Goal: Information Seeking & Learning: Learn about a topic

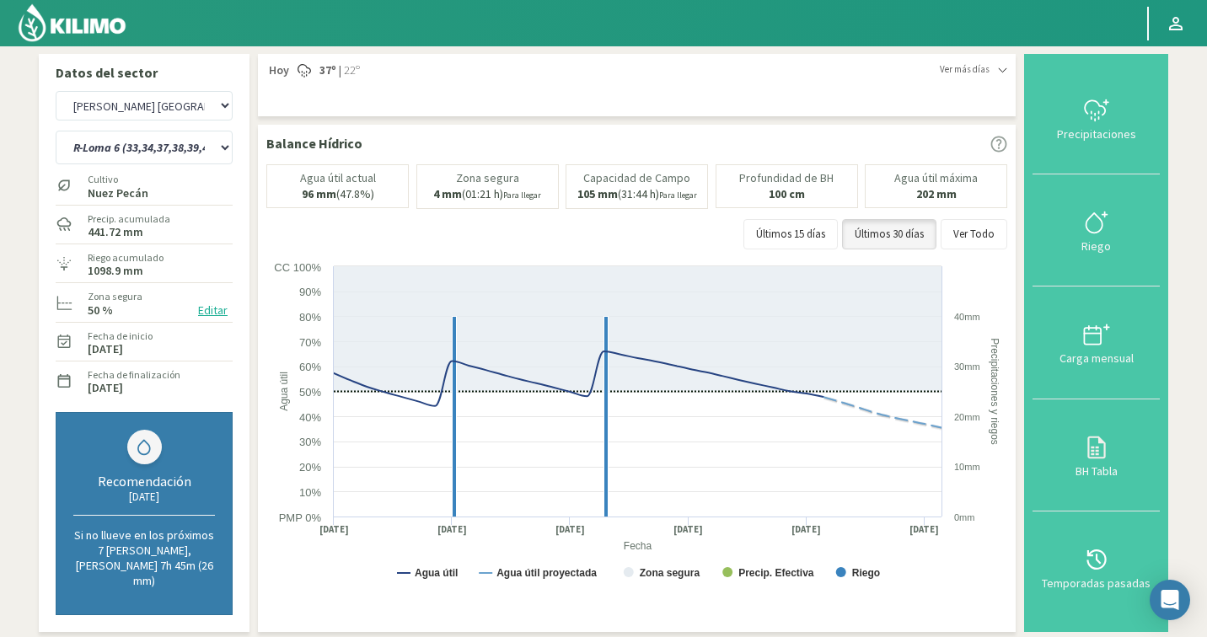
select select "11005: Object"
select select "231: Object"
click at [147, 110] on select "Agr. Cardonal Agr. El [PERSON_NAME] [PERSON_NAME] [GEOGRAPHIC_DATA] - IC Agríco…" at bounding box center [144, 106] width 177 height 30
select select "11301: Object"
select select "232: Object"
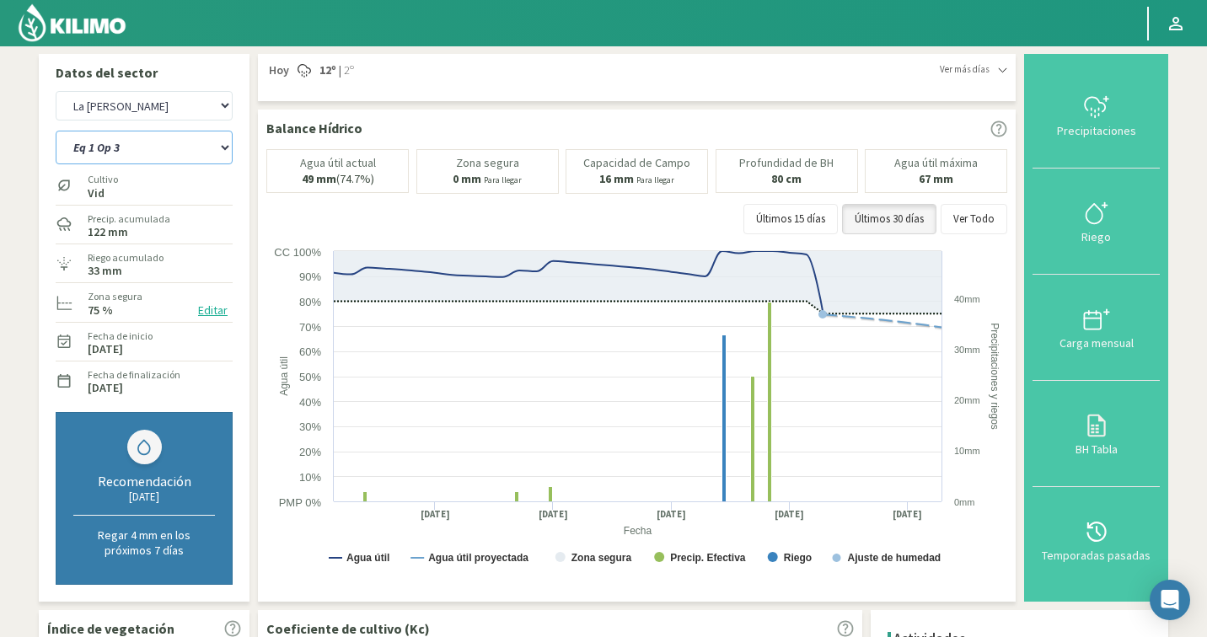
click at [94, 148] on select "Eq 1 Op 3 Eq 1 Op 4 Eq 2 Op 4 Eq 4 Op 1 Eq 4 Op 2 Eq 4 Op 3" at bounding box center [144, 148] width 177 height 34
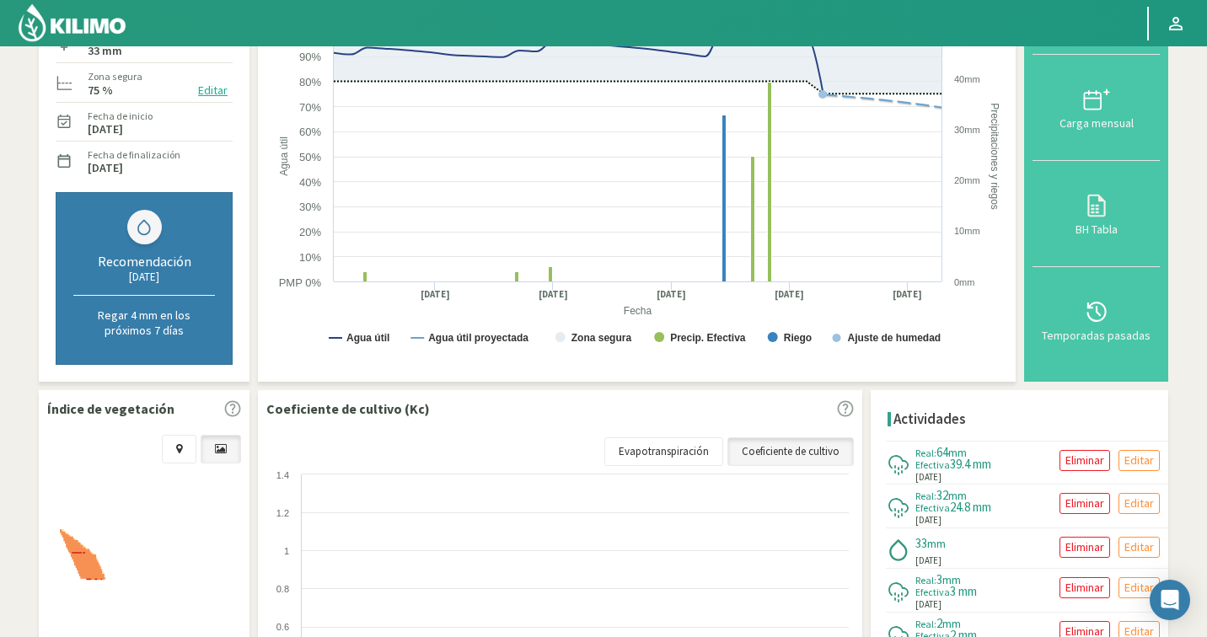
scroll to position [368, 0]
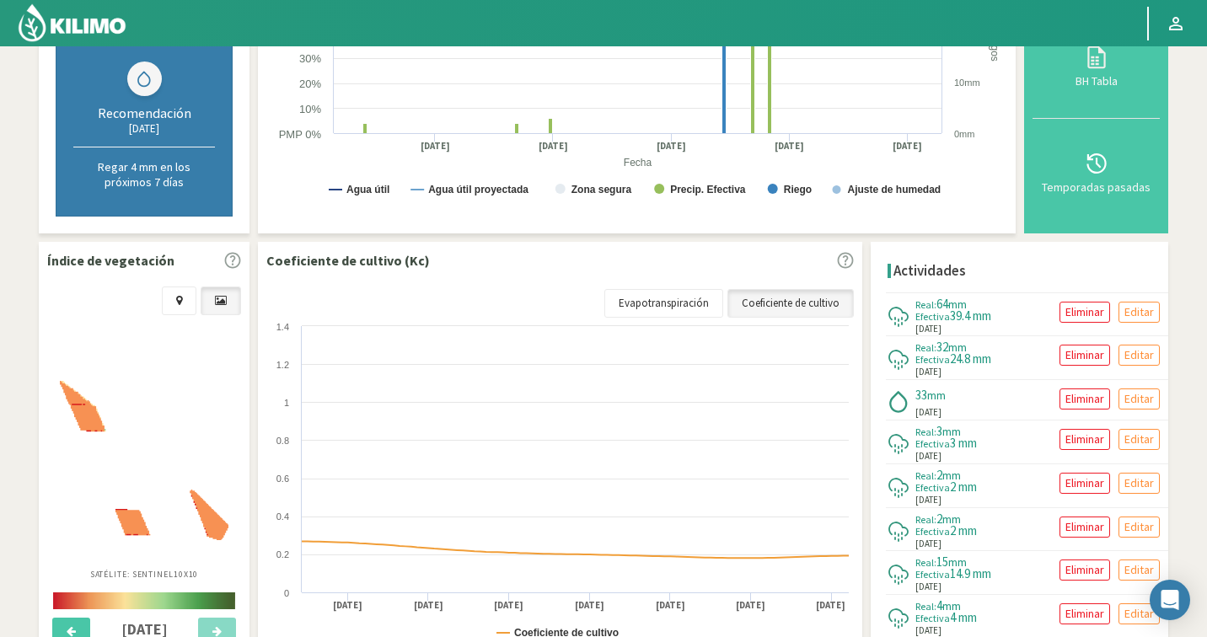
click at [191, 479] on img at bounding box center [144, 460] width 169 height 159
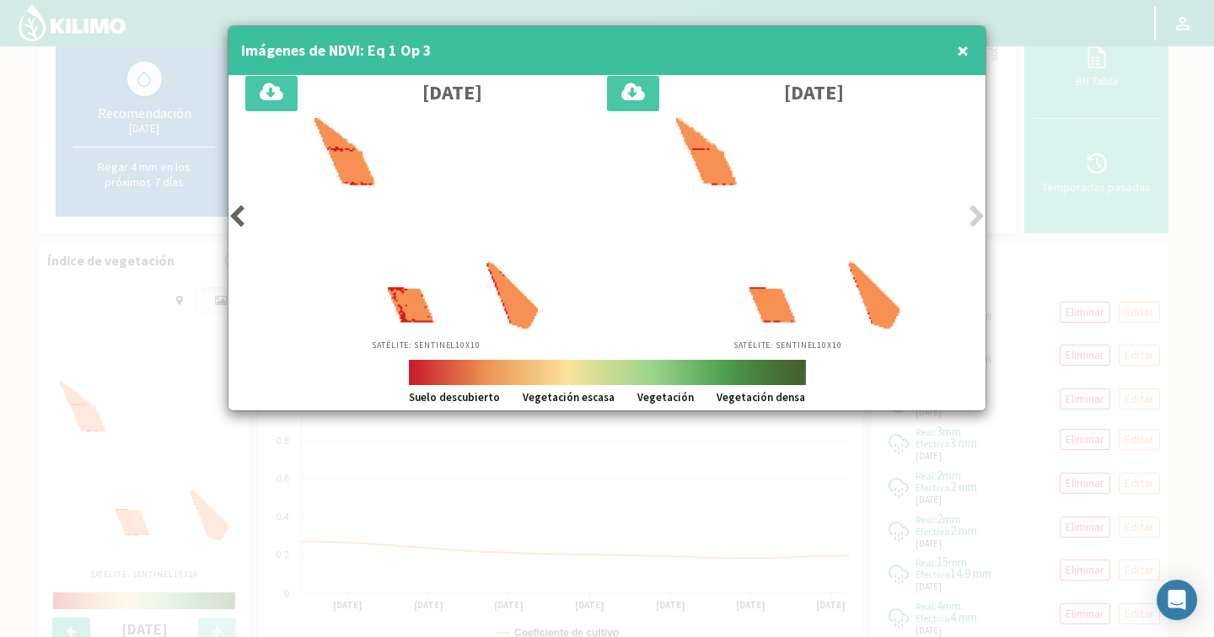
click at [232, 218] on icon at bounding box center [236, 217] width 17 height 24
click at [243, 216] on icon at bounding box center [236, 217] width 17 height 24
click at [244, 216] on icon at bounding box center [236, 217] width 17 height 24
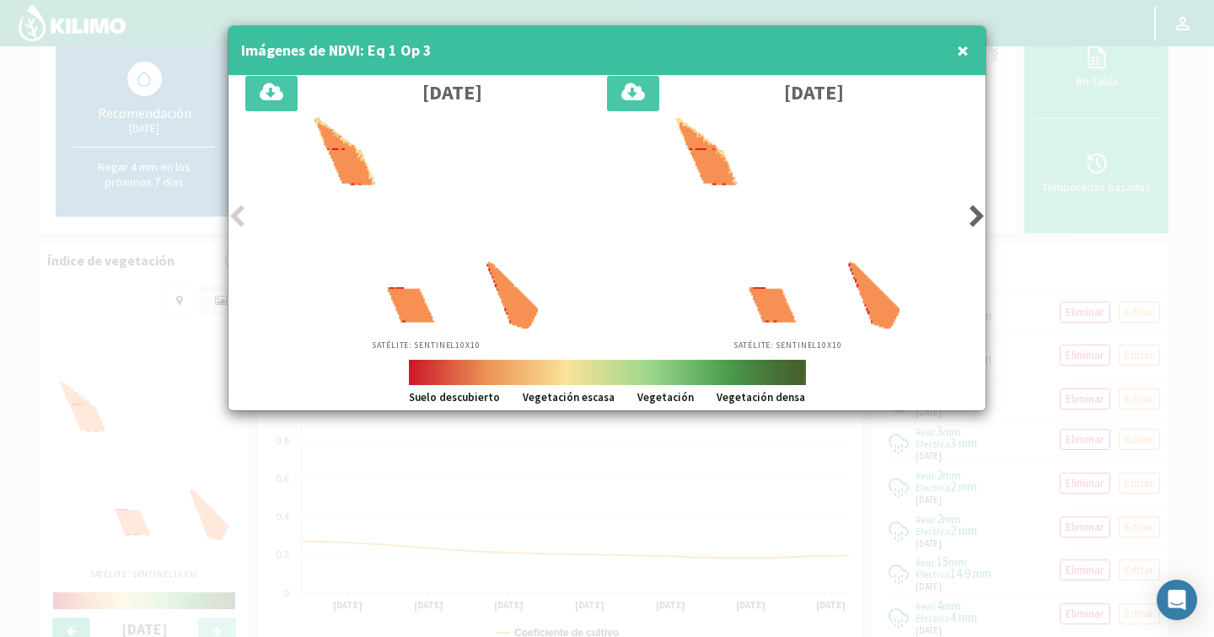
click at [244, 216] on icon at bounding box center [236, 217] width 17 height 24
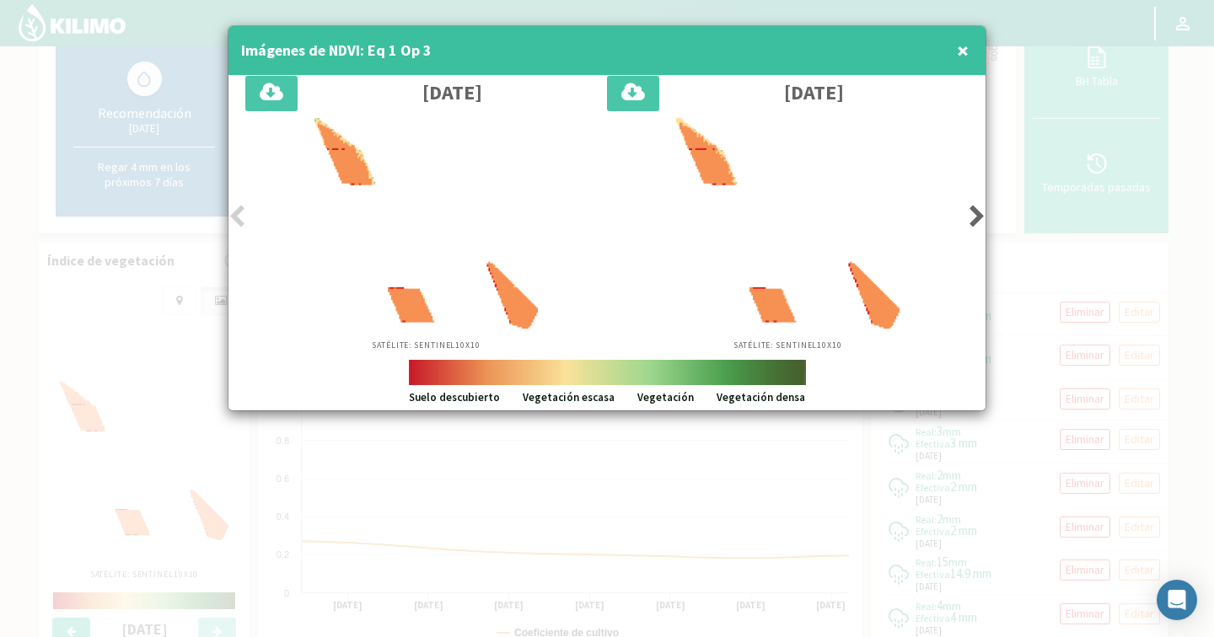
click at [970, 215] on icon at bounding box center [977, 217] width 17 height 24
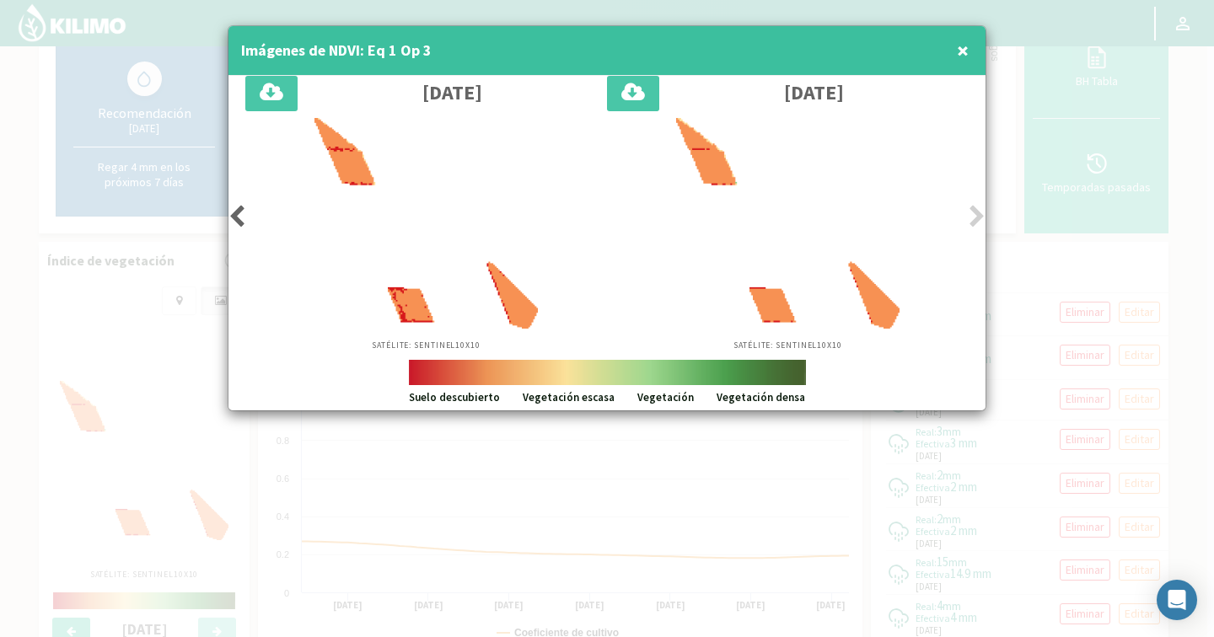
click at [970, 215] on icon at bounding box center [977, 217] width 17 height 24
click at [1029, 244] on div at bounding box center [607, 318] width 1214 height 637
click at [965, 47] on span "×" at bounding box center [963, 50] width 12 height 28
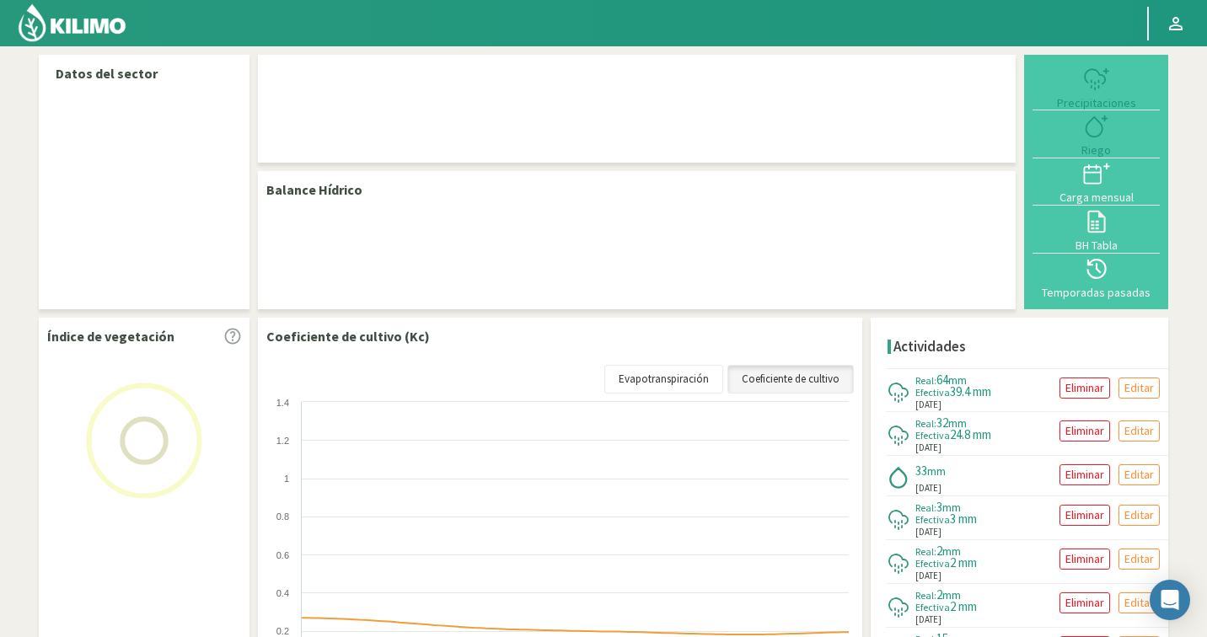
select select "141: Object"
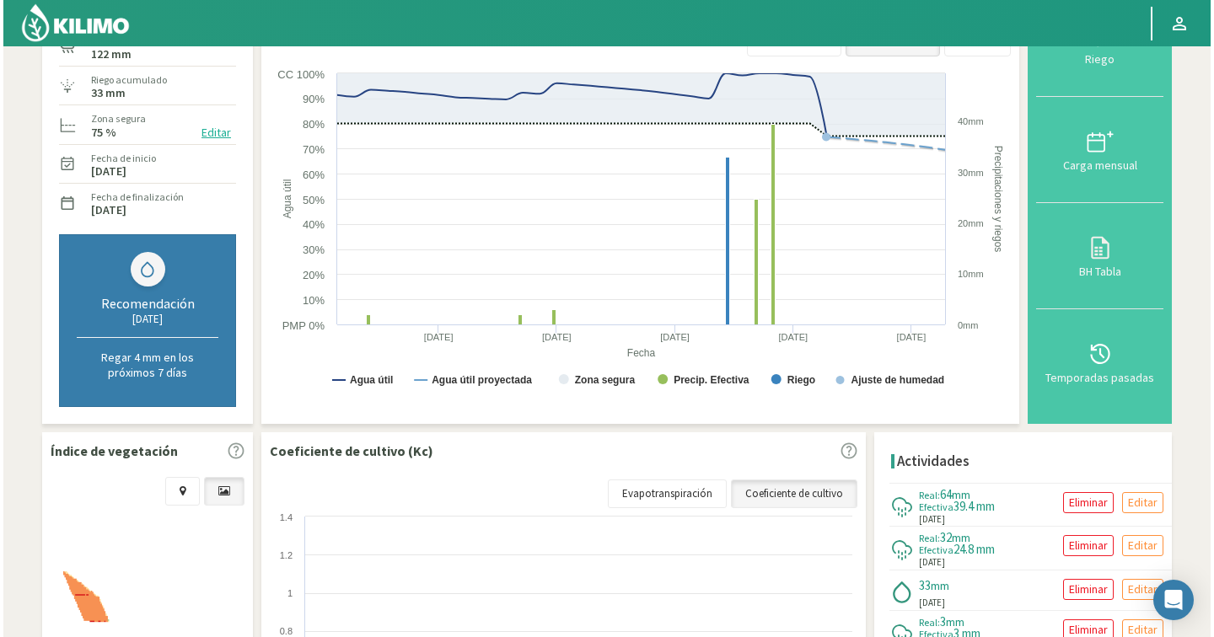
scroll to position [212, 0]
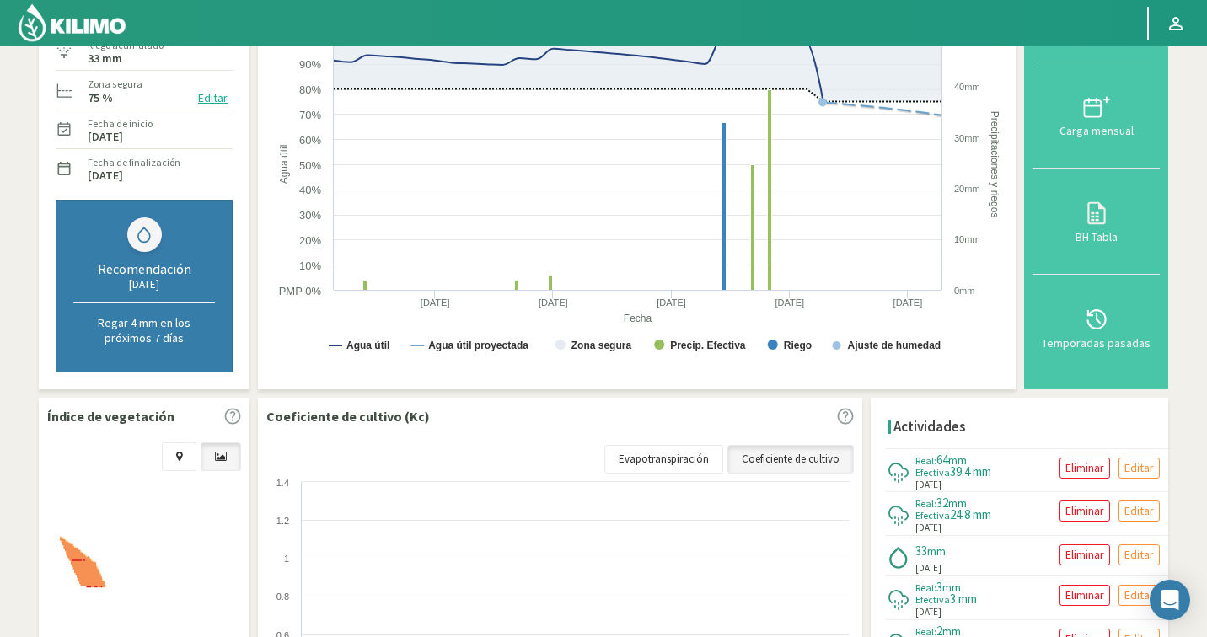
click at [155, 526] on div at bounding box center [143, 597] width 185 height 253
click at [125, 557] on img at bounding box center [144, 616] width 169 height 159
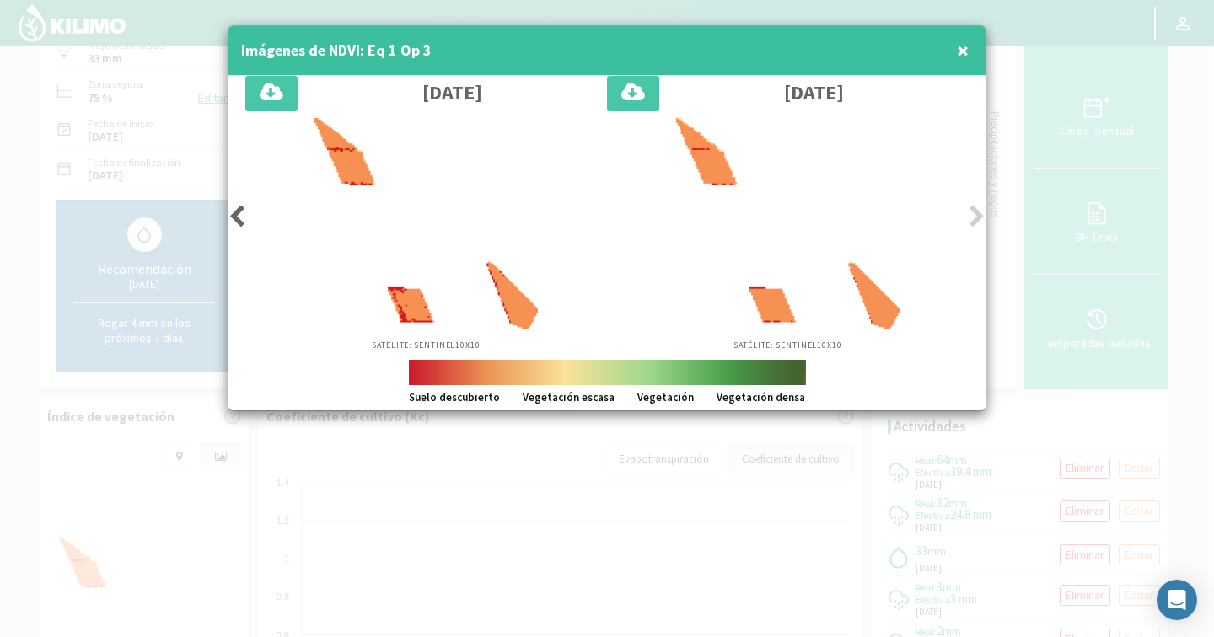
click at [971, 219] on icon at bounding box center [977, 217] width 17 height 24
click at [237, 219] on icon at bounding box center [236, 217] width 17 height 24
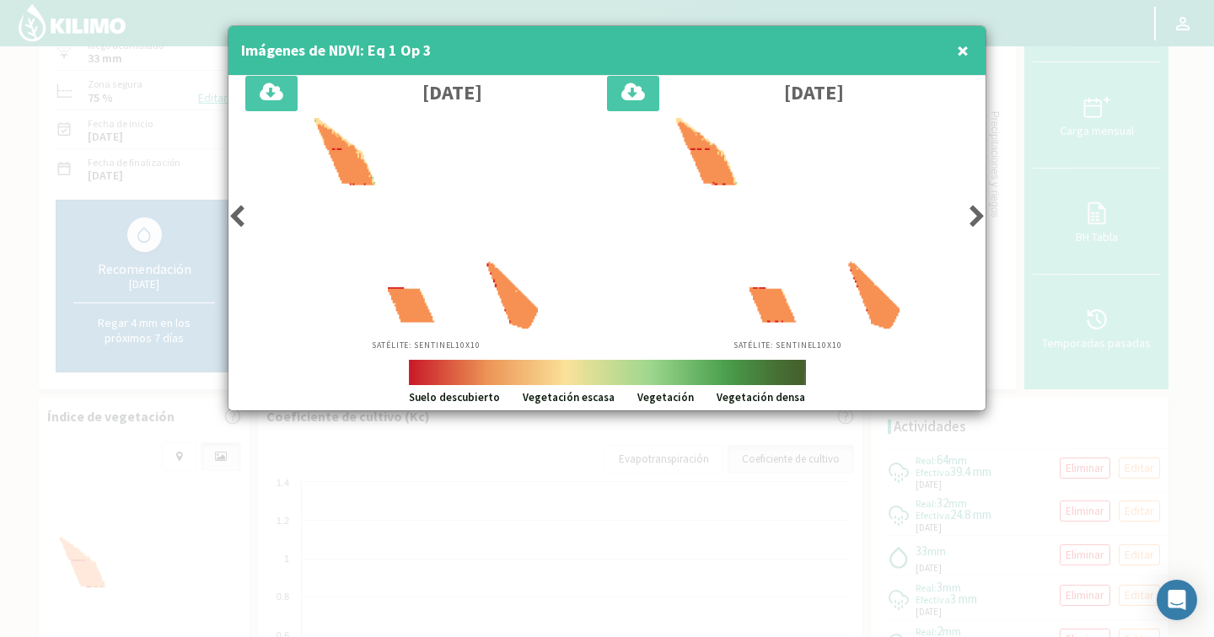
click at [965, 48] on span "×" at bounding box center [963, 50] width 12 height 28
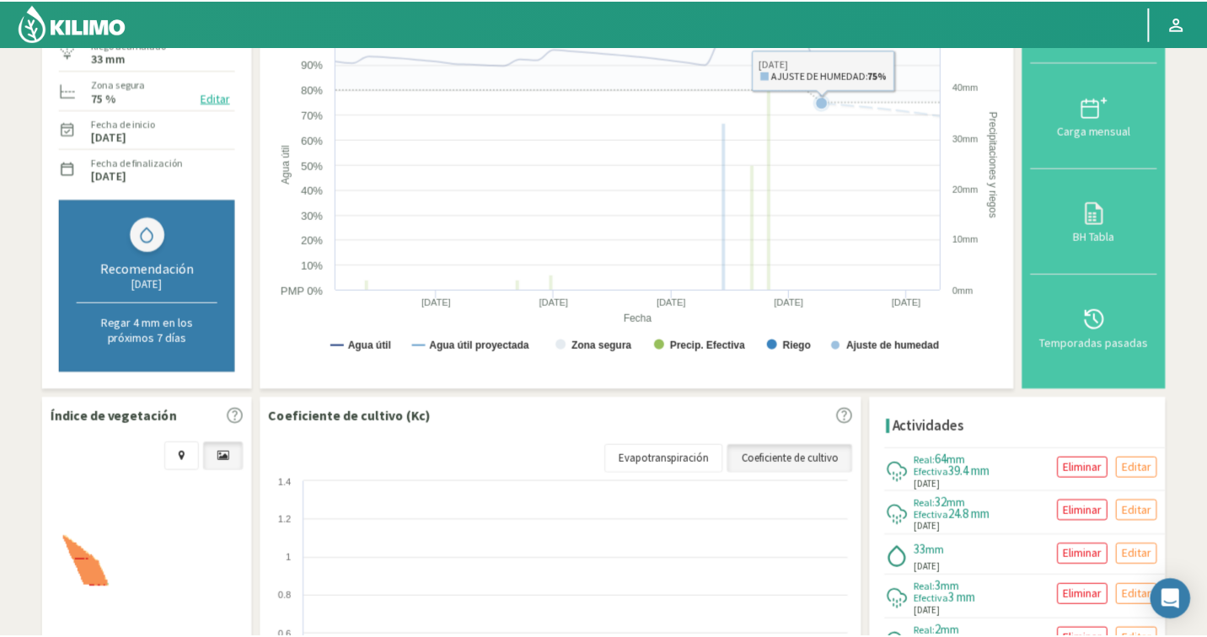
scroll to position [0, 0]
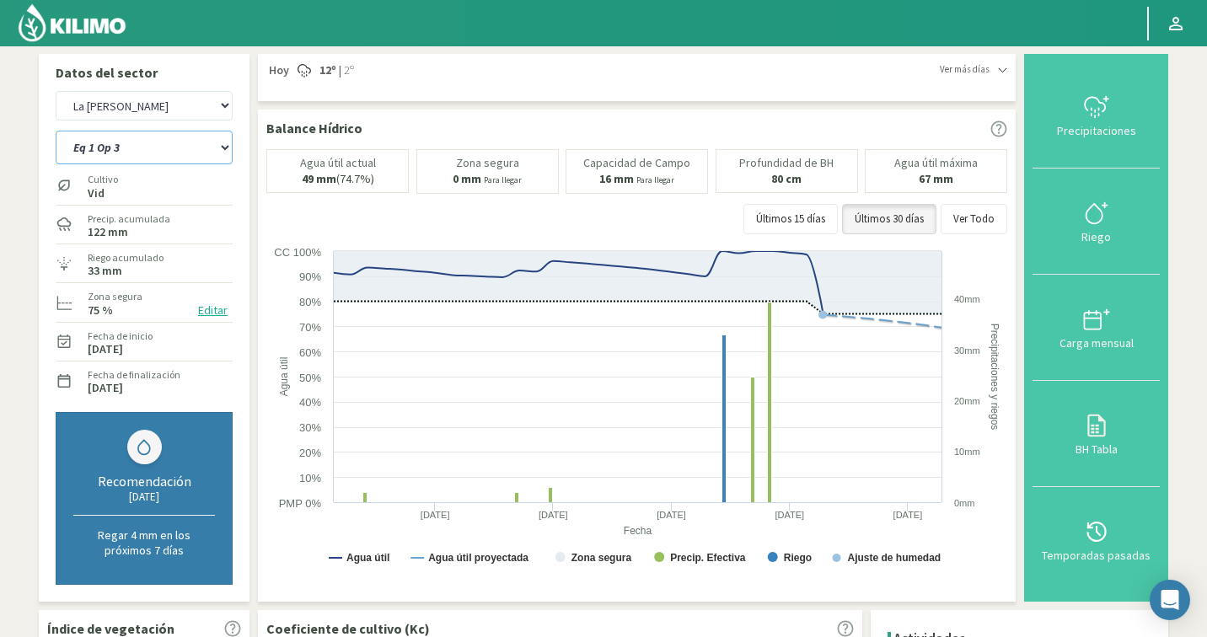
click at [126, 146] on select "Eq 1 Op 3 Eq 1 Op 4 Eq 2 Op 4 Eq 4 Op 1 Eq 4 Op 2 Eq 4 Op 3" at bounding box center [144, 148] width 177 height 34
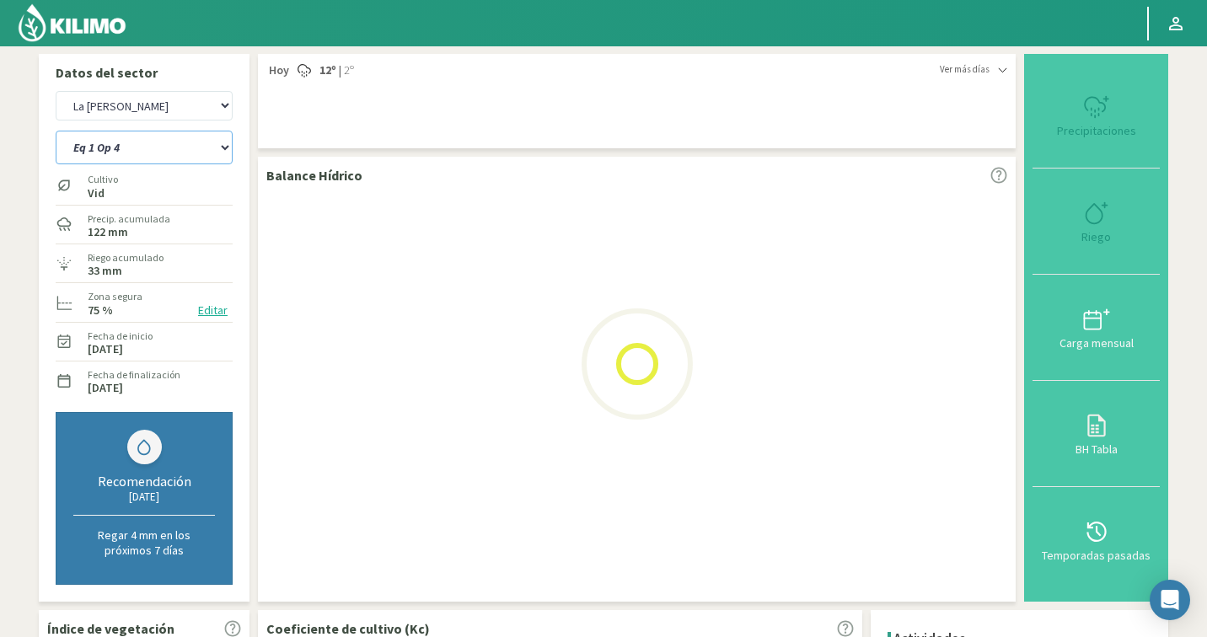
click at [132, 145] on select "Eq 1 Op 3 Eq 1 Op 4 Eq 2 Op 4 Eq 4 Op 1 Eq 4 Op 2 Eq 4 Op 3" at bounding box center [144, 148] width 177 height 34
select select "0: Object"
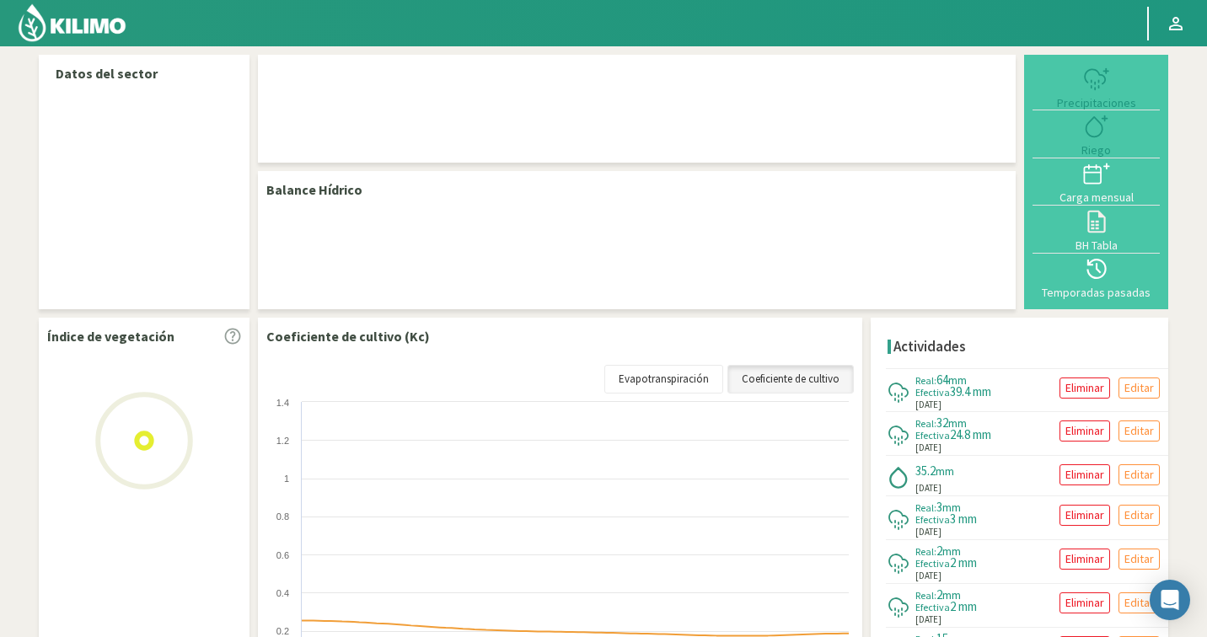
select select "141: Object"
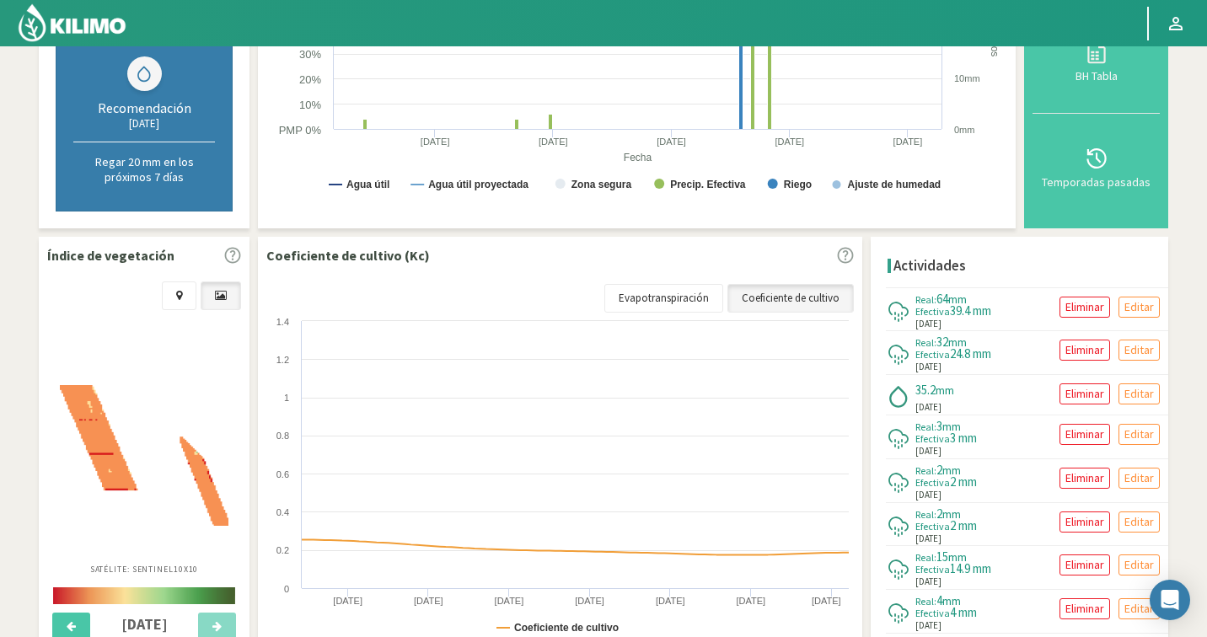
scroll to position [454, 0]
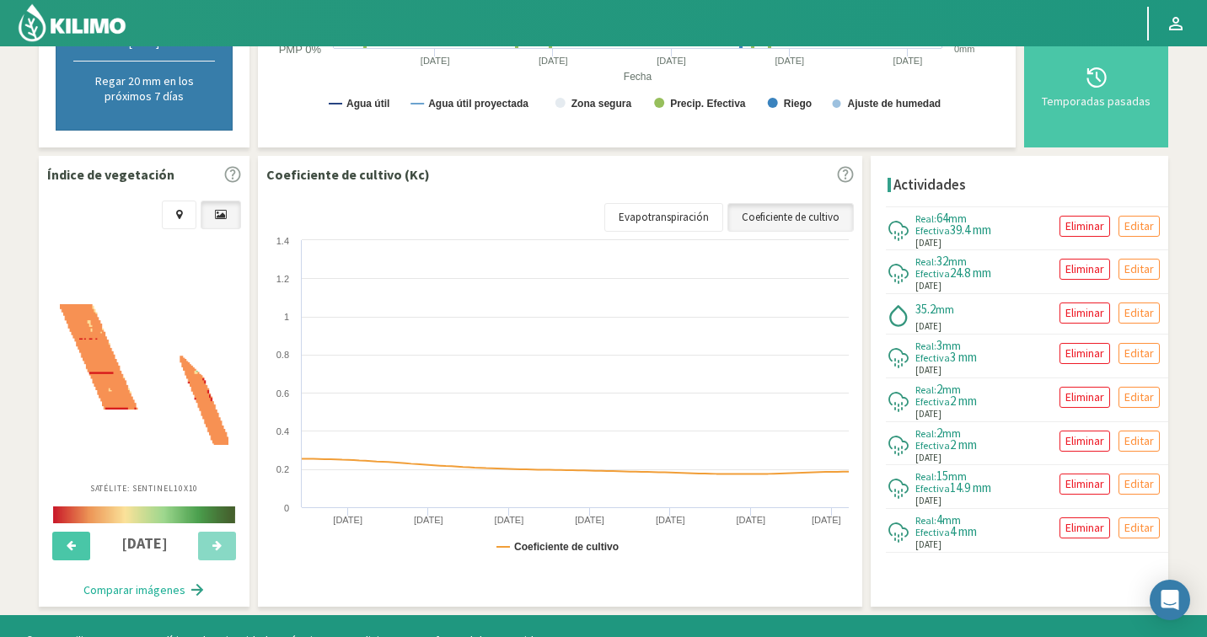
click at [196, 391] on img at bounding box center [144, 374] width 169 height 141
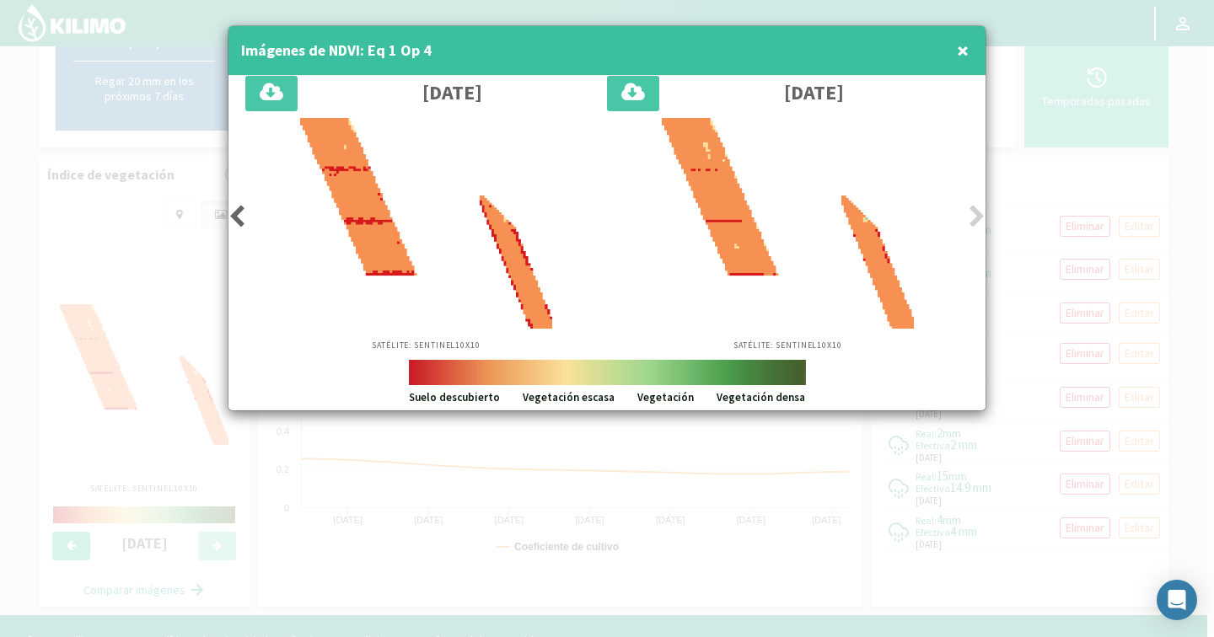
click at [235, 211] on icon at bounding box center [236, 217] width 17 height 24
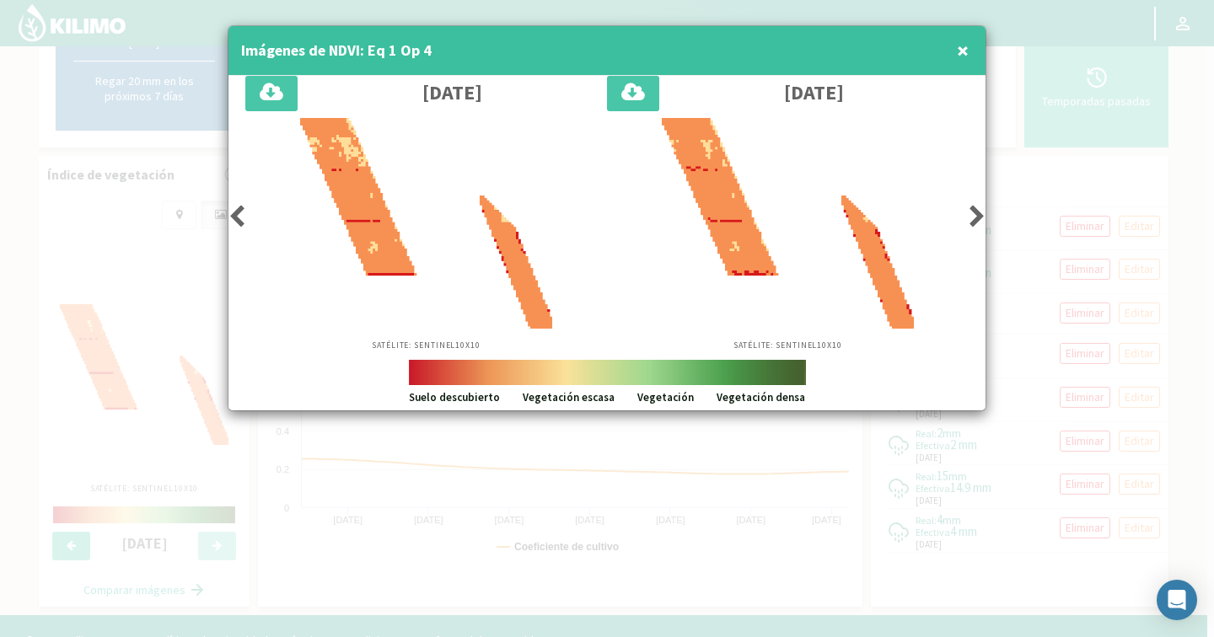
click at [235, 211] on icon at bounding box center [236, 217] width 17 height 24
click at [238, 212] on icon at bounding box center [236, 217] width 17 height 24
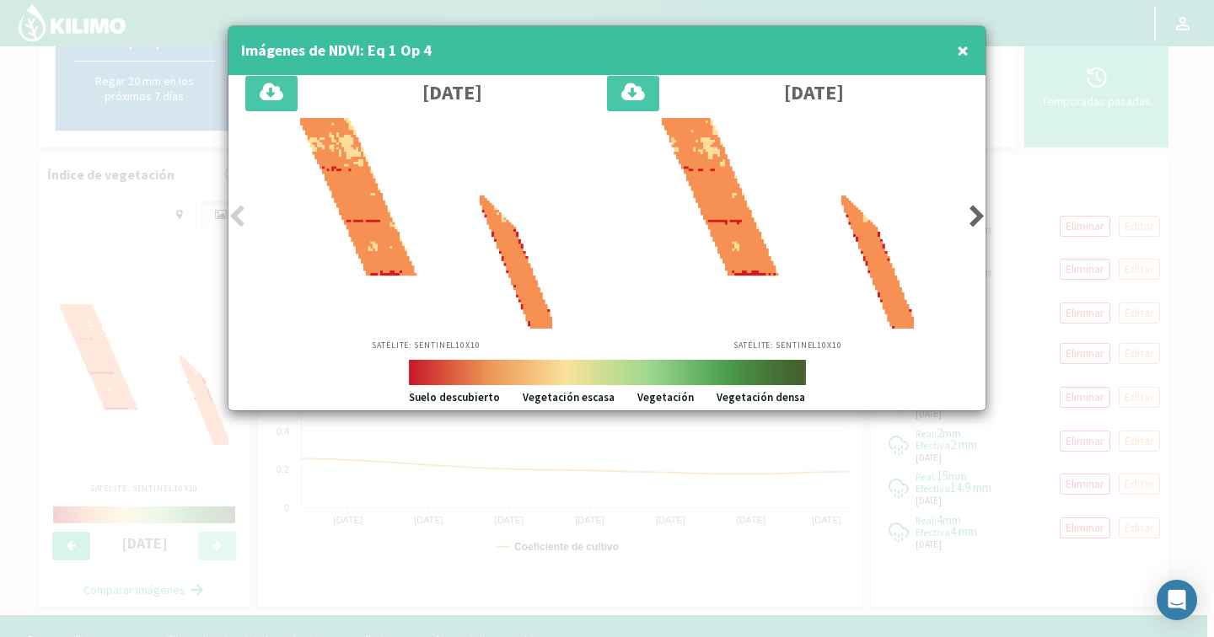
click at [959, 212] on div at bounding box center [787, 223] width 345 height 211
click at [974, 218] on icon at bounding box center [977, 217] width 17 height 24
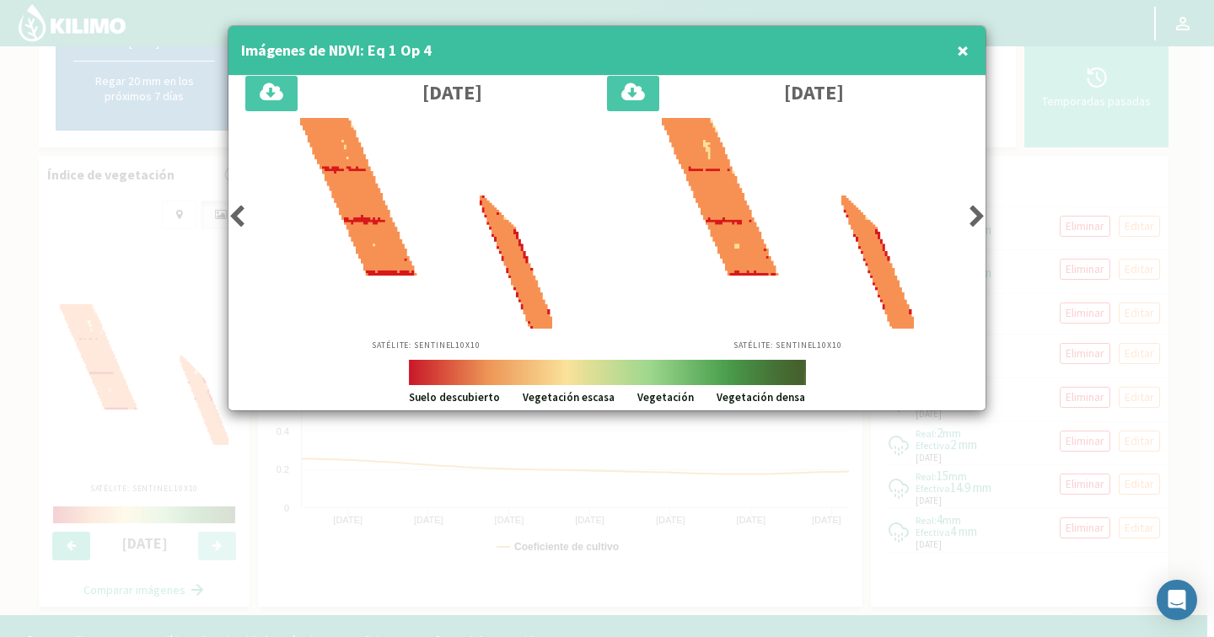
click at [974, 218] on icon at bounding box center [977, 217] width 17 height 24
click at [962, 51] on span "×" at bounding box center [963, 50] width 12 height 28
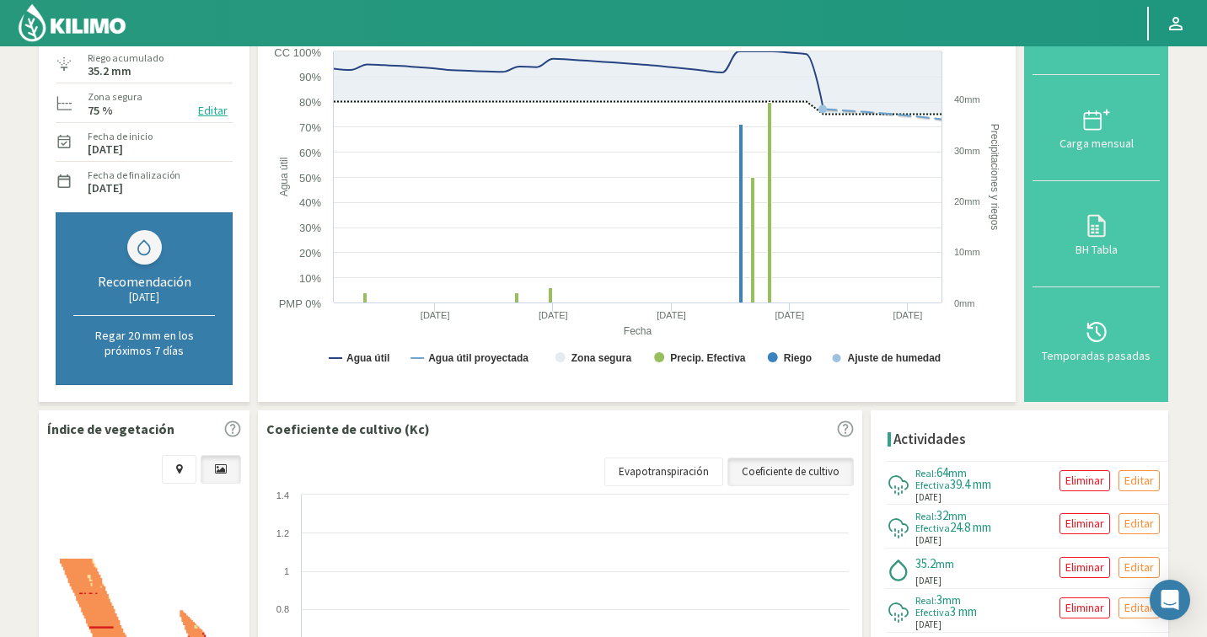
scroll to position [0, 0]
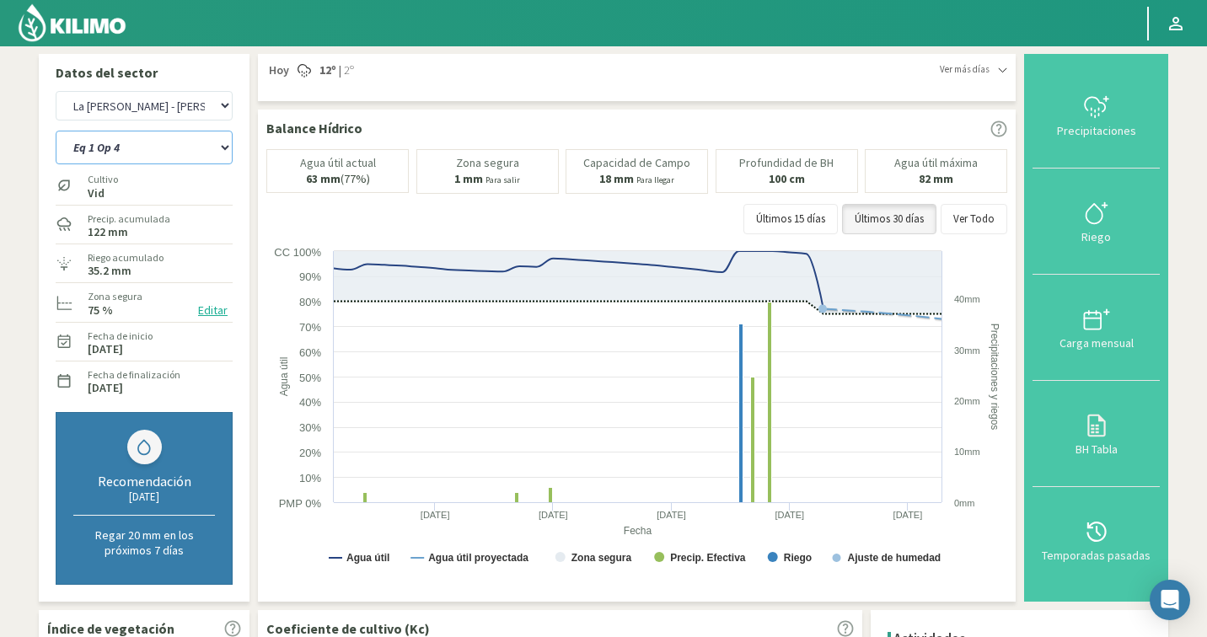
click at [188, 161] on select "Eq 1 Op 3 Eq 1 Op 4 Eq 2 Op 4 Eq 4 Op 1 Eq 4 Op 2 Eq 4 Op 3" at bounding box center [144, 148] width 177 height 34
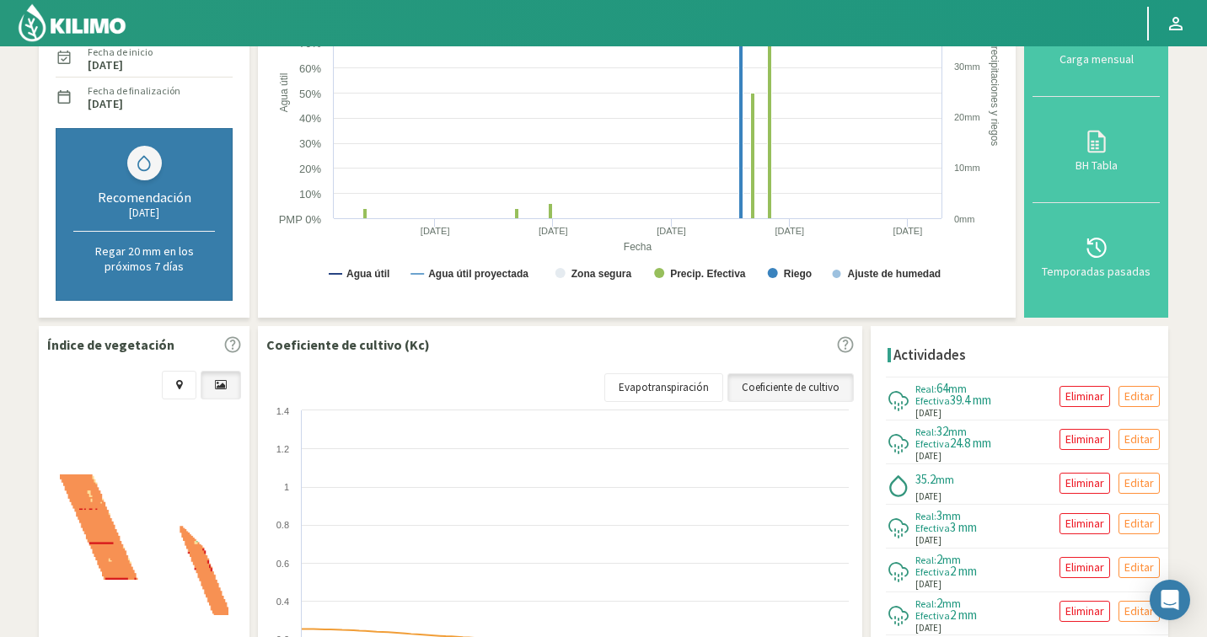
scroll to position [483, 0]
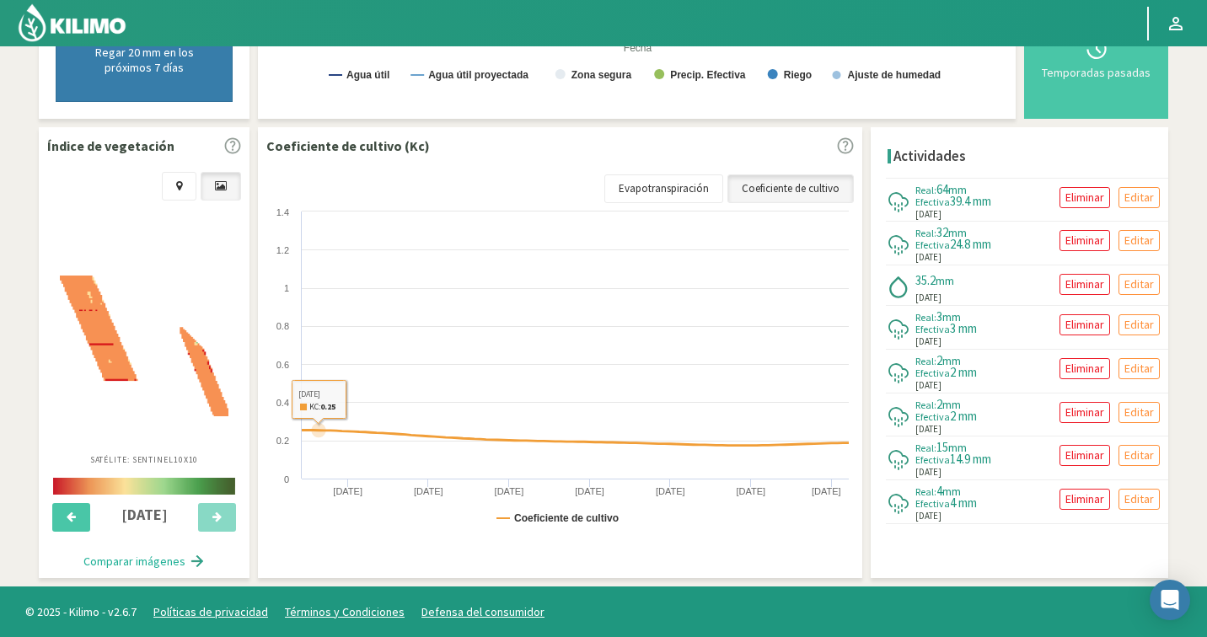
click at [216, 368] on img at bounding box center [144, 346] width 169 height 141
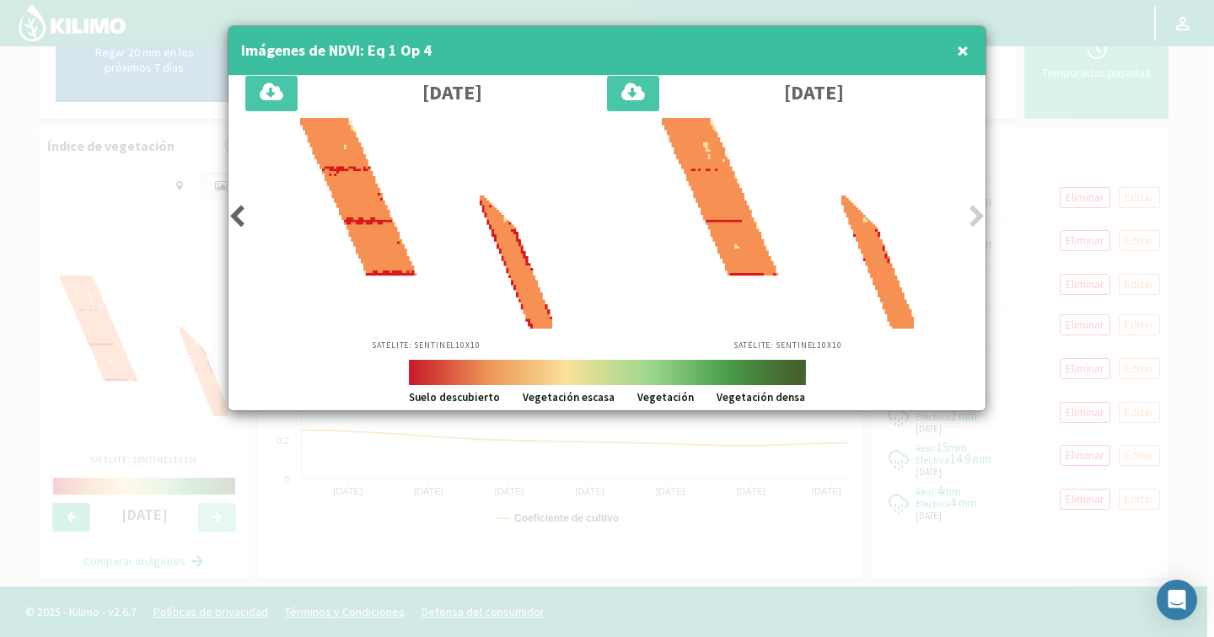
click at [255, 213] on div at bounding box center [426, 223] width 345 height 211
click at [242, 217] on icon at bounding box center [236, 217] width 17 height 24
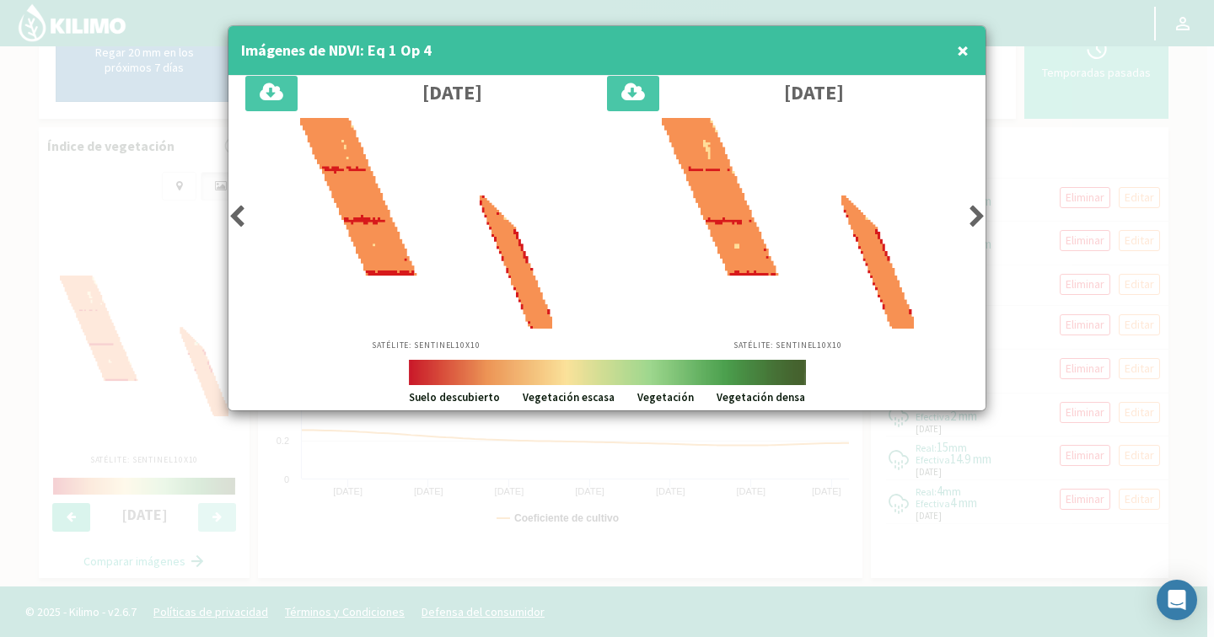
click at [242, 217] on icon at bounding box center [236, 217] width 17 height 24
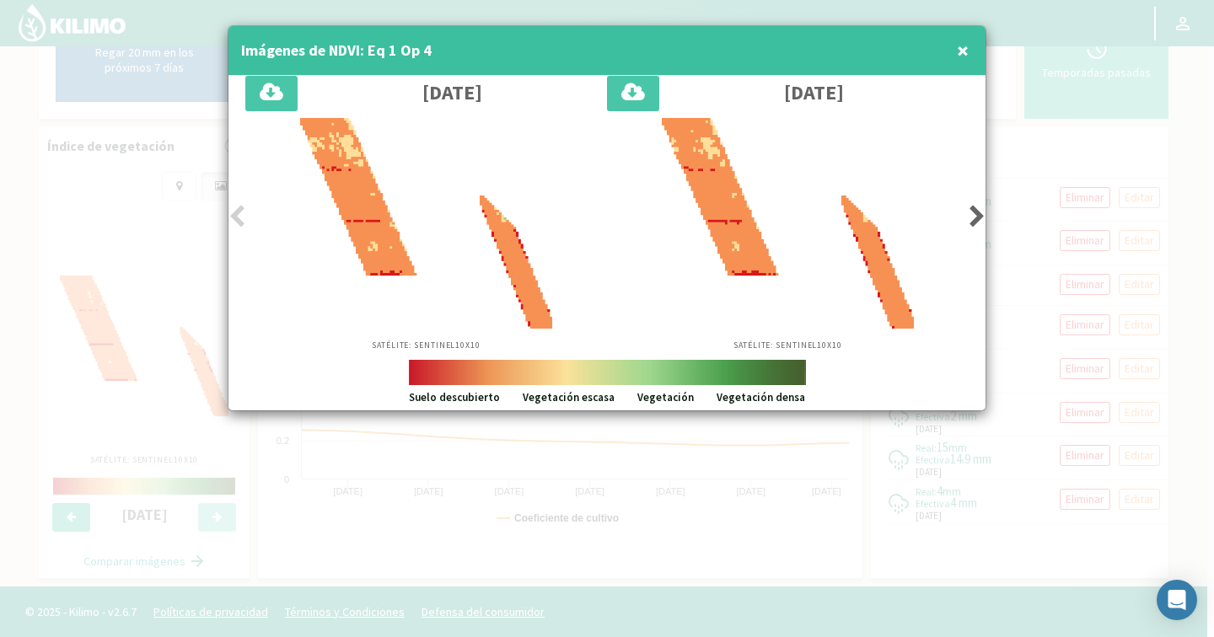
click at [242, 217] on icon at bounding box center [236, 217] width 17 height 24
click at [235, 214] on icon at bounding box center [236, 217] width 17 height 24
click at [245, 215] on div "05/06/2025 Satélite: Sentinel 10X10 08/06/2025 Satélite: Sentinel 10X10" at bounding box center [606, 218] width 757 height 284
click at [241, 211] on icon at bounding box center [236, 217] width 17 height 24
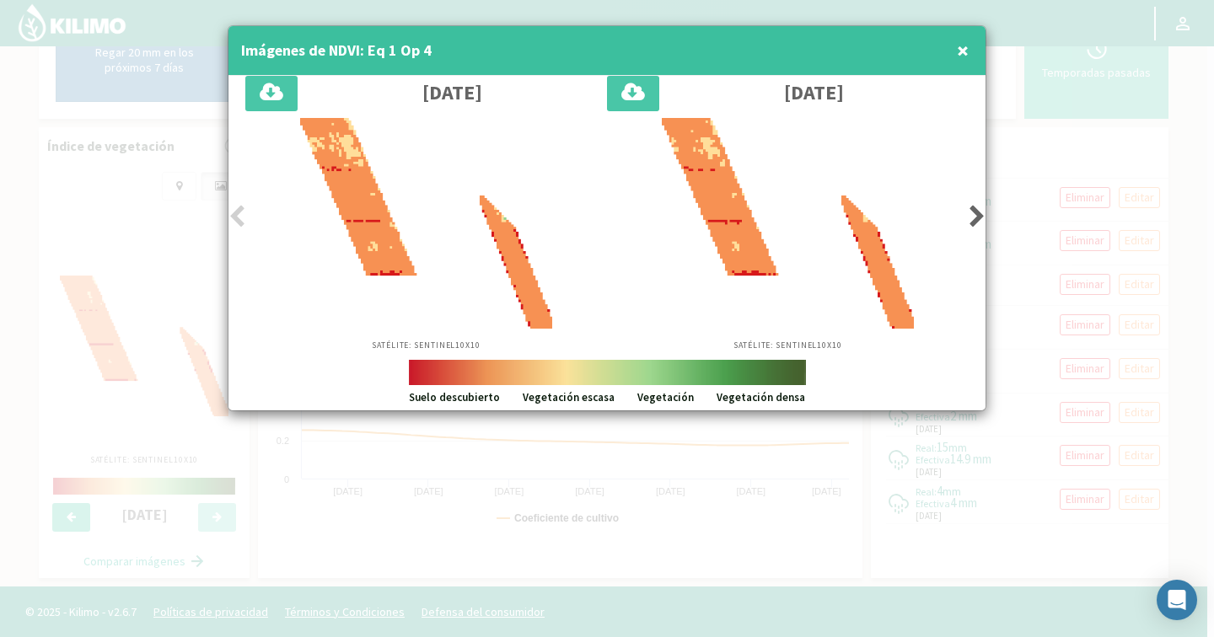
click at [977, 216] on icon at bounding box center [977, 217] width 17 height 24
click at [959, 52] on span "×" at bounding box center [963, 50] width 12 height 28
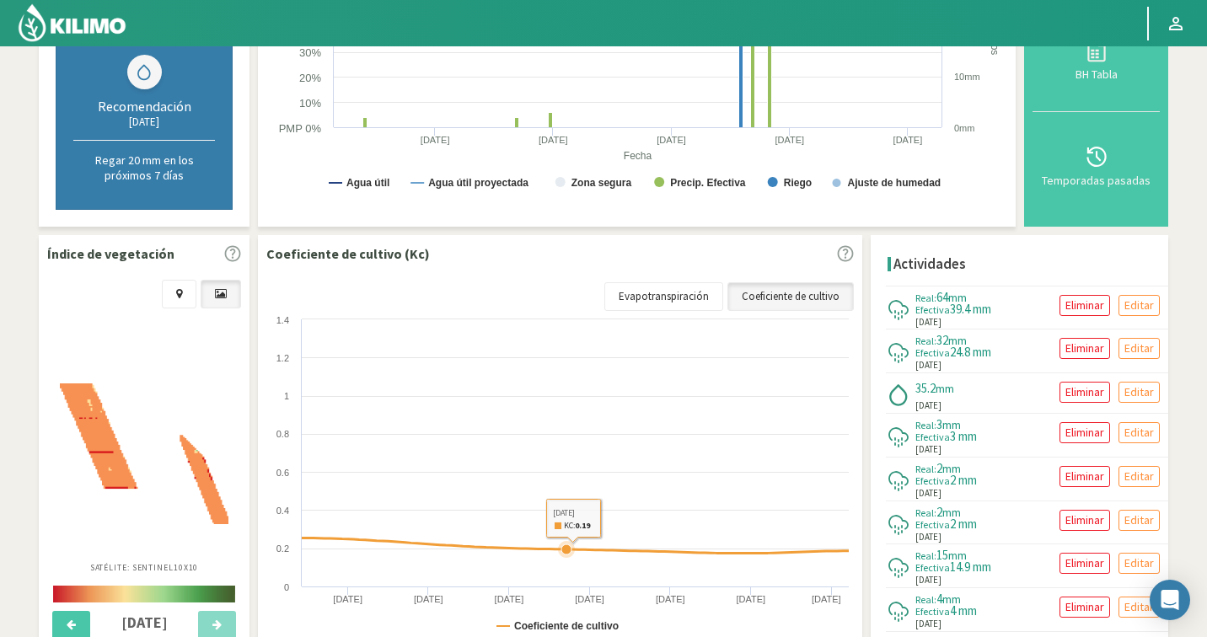
scroll to position [0, 0]
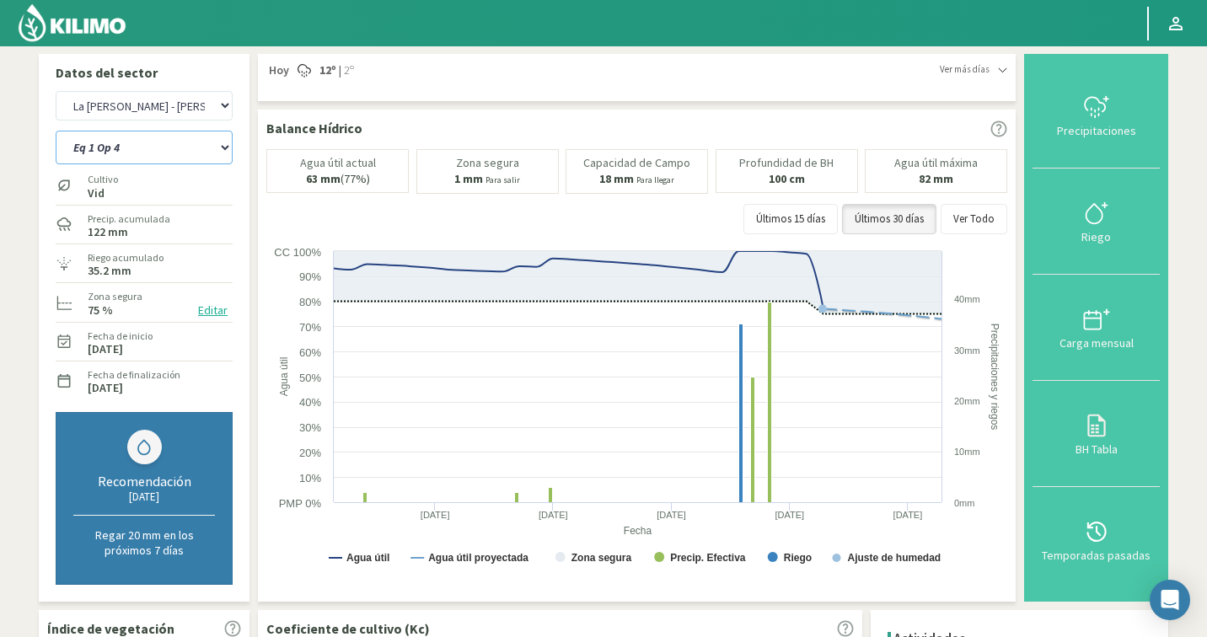
click at [156, 146] on select "Eq 1 Op 3 Eq 1 Op 4 Eq 2 Op 4 Eq 4 Op 1 Eq 4 Op 2 Eq 4 Op 3" at bounding box center [144, 148] width 177 height 34
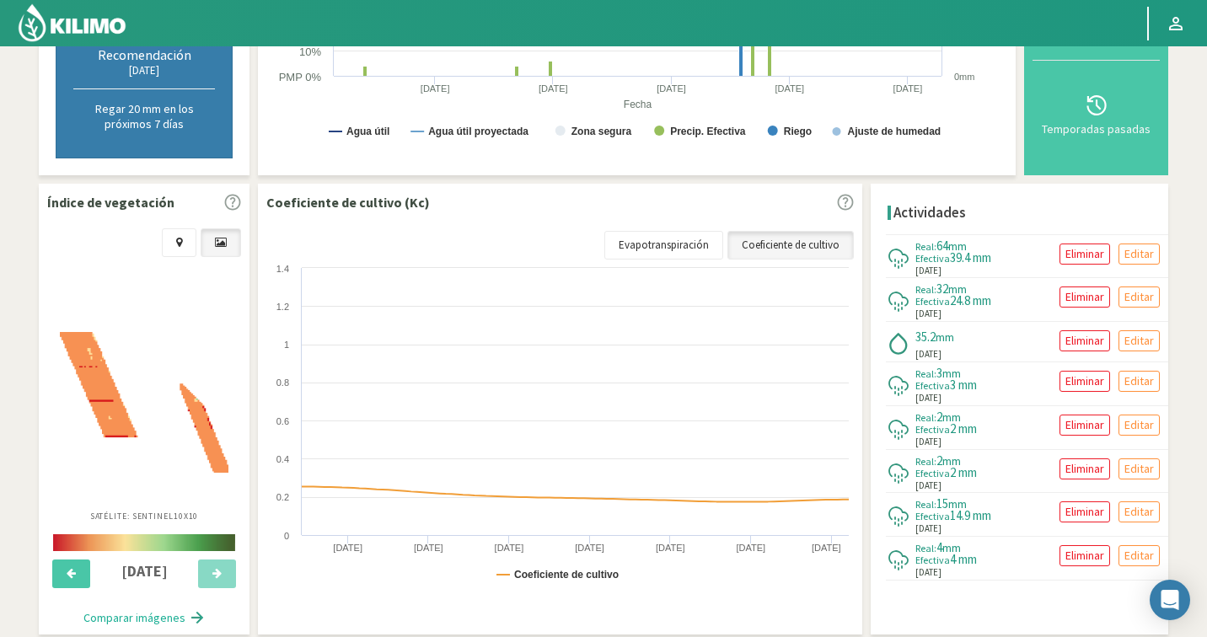
scroll to position [483, 0]
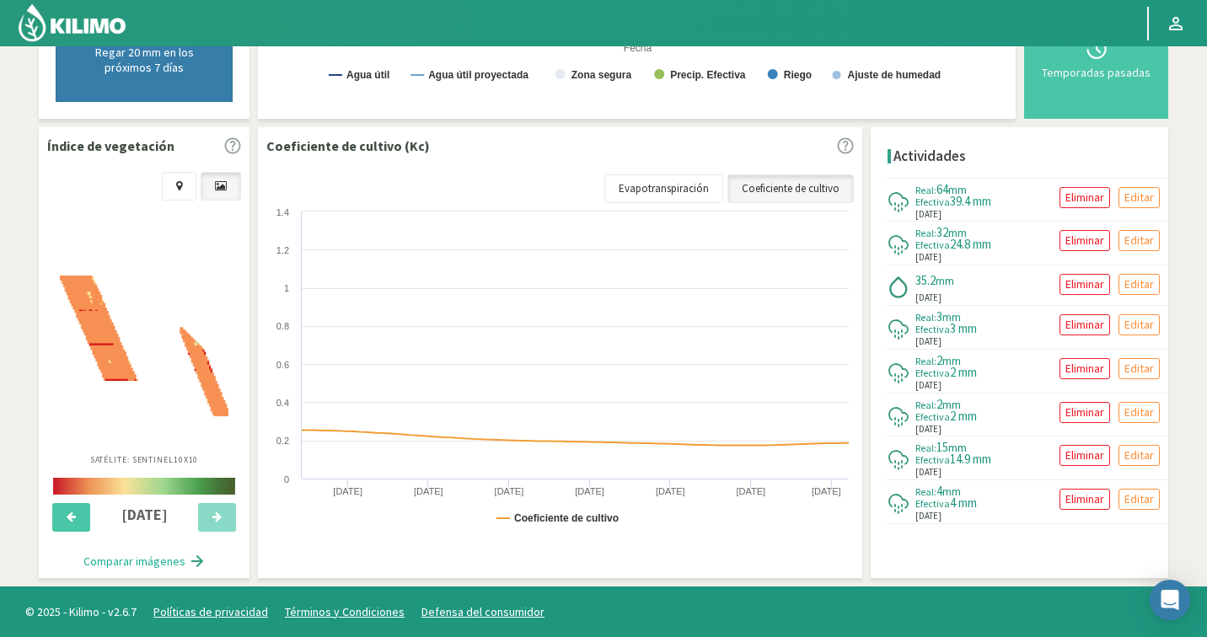
click at [143, 304] on img at bounding box center [144, 346] width 169 height 141
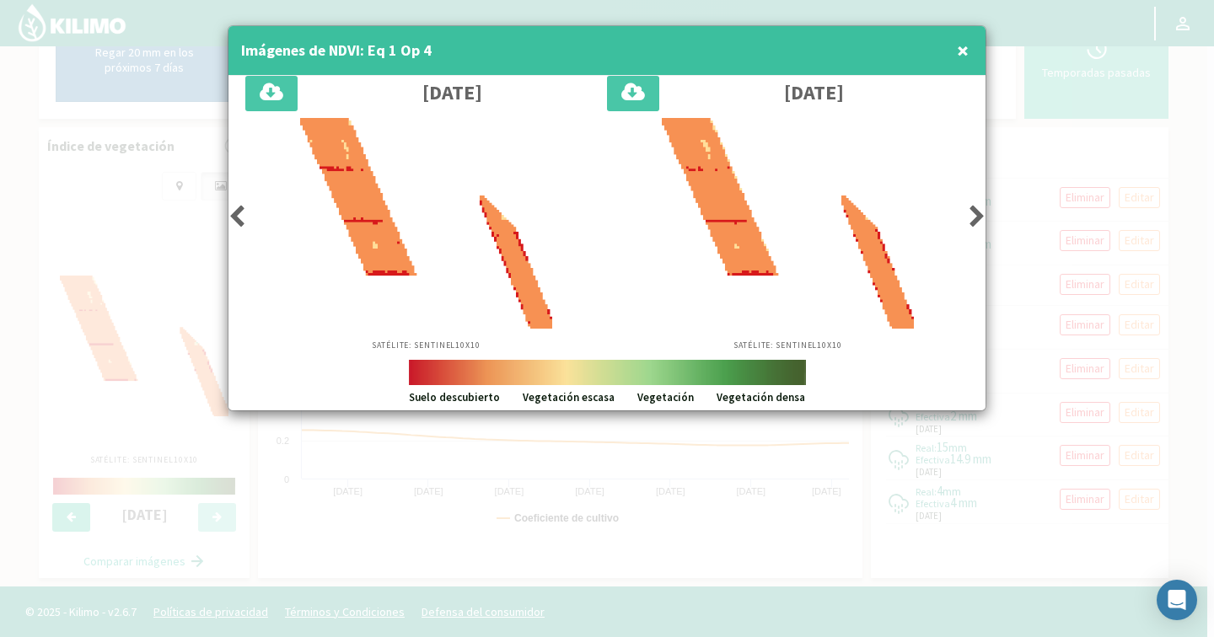
click at [239, 223] on icon at bounding box center [236, 217] width 17 height 24
click at [239, 222] on icon at bounding box center [236, 217] width 17 height 24
click at [239, 221] on icon at bounding box center [236, 217] width 17 height 24
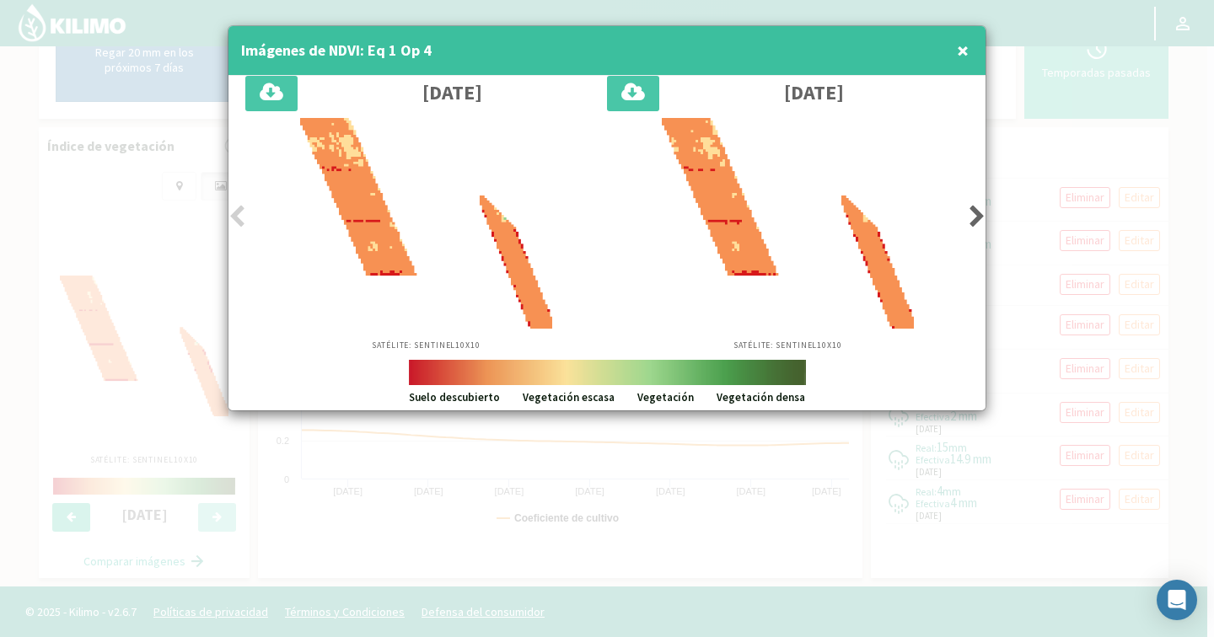
click at [239, 221] on icon at bounding box center [236, 217] width 17 height 24
click at [976, 210] on icon at bounding box center [977, 217] width 17 height 24
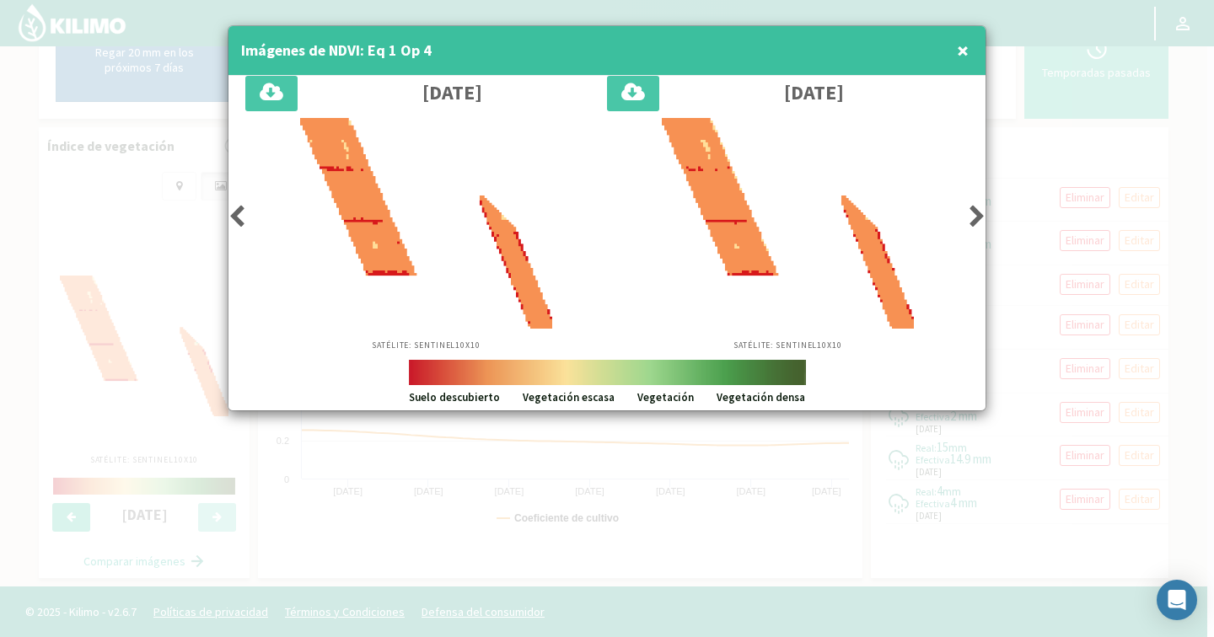
click at [976, 210] on icon at bounding box center [977, 217] width 17 height 24
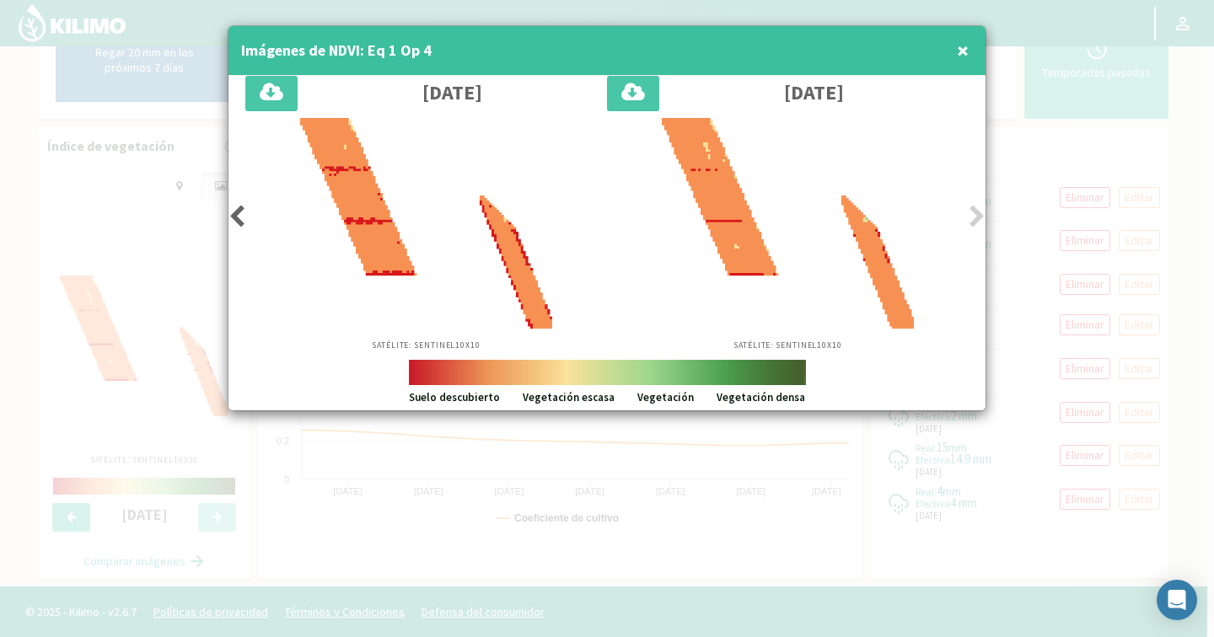
click at [976, 210] on icon at bounding box center [977, 217] width 17 height 24
click at [961, 50] on span "×" at bounding box center [963, 50] width 12 height 28
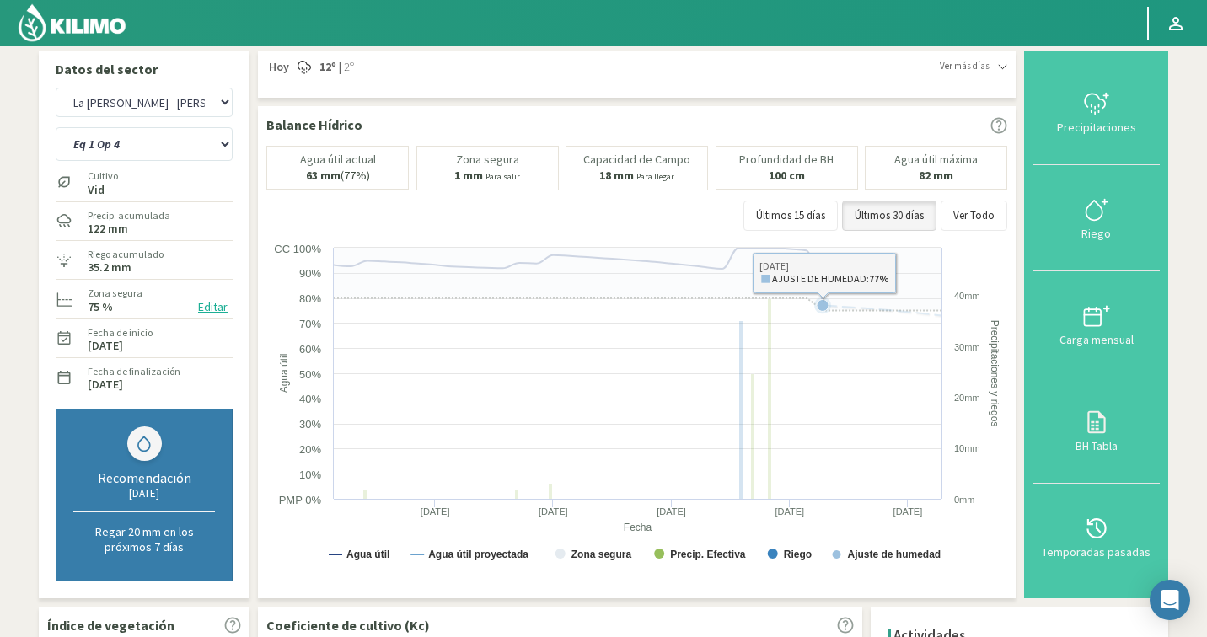
scroll to position [0, 0]
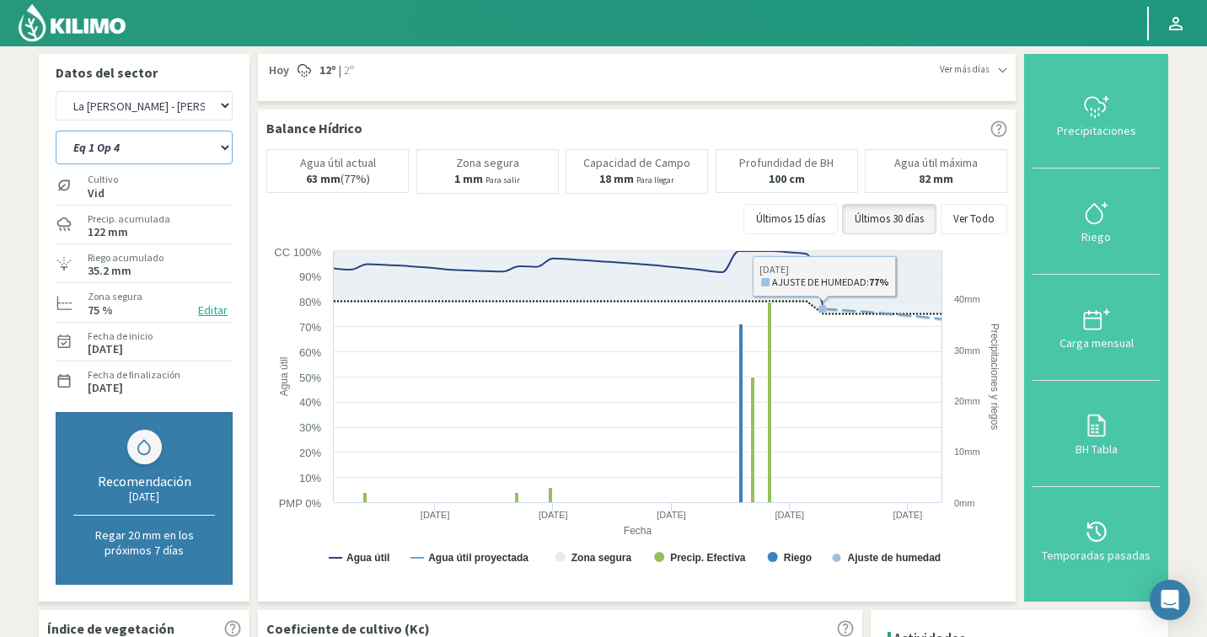
click at [137, 164] on select "Eq 1 Op 3 Eq 1 Op 4 Eq 2 Op 4 Eq 4 Op 1 Eq 4 Op 2 Eq 4 Op 3" at bounding box center [144, 148] width 177 height 34
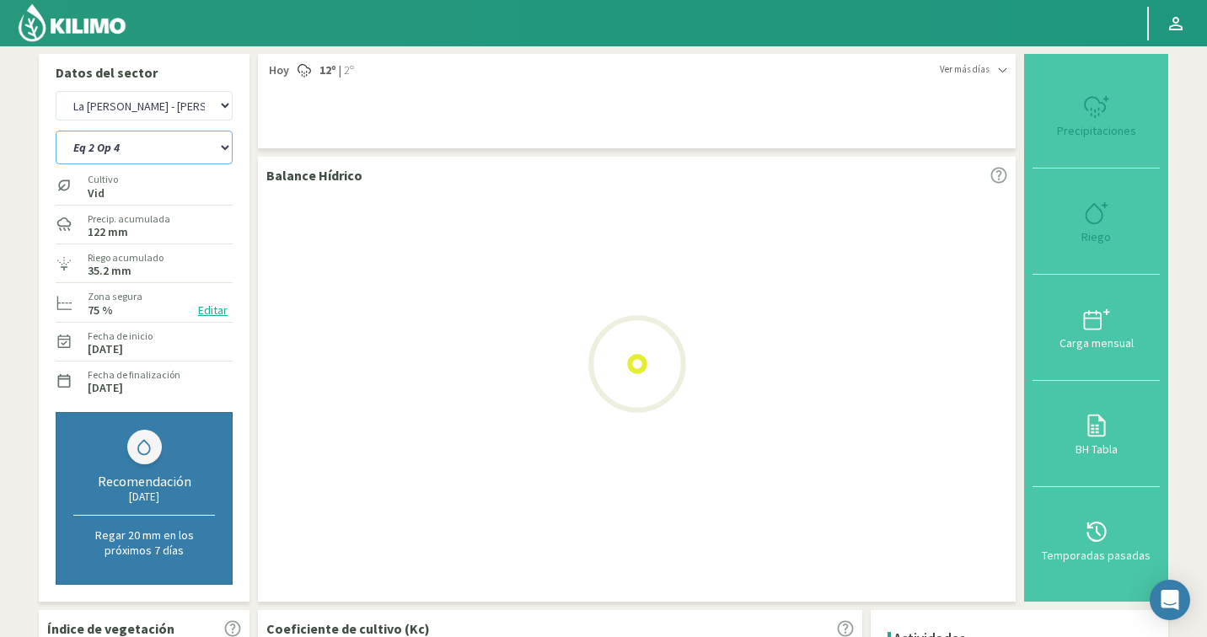
click at [137, 159] on select "Eq 1 Op 3 Eq 1 Op 4 Eq 2 Op 4 Eq 4 Op 1 Eq 4 Op 2 Eq 4 Op 3" at bounding box center [144, 148] width 177 height 34
select select "1: Object"
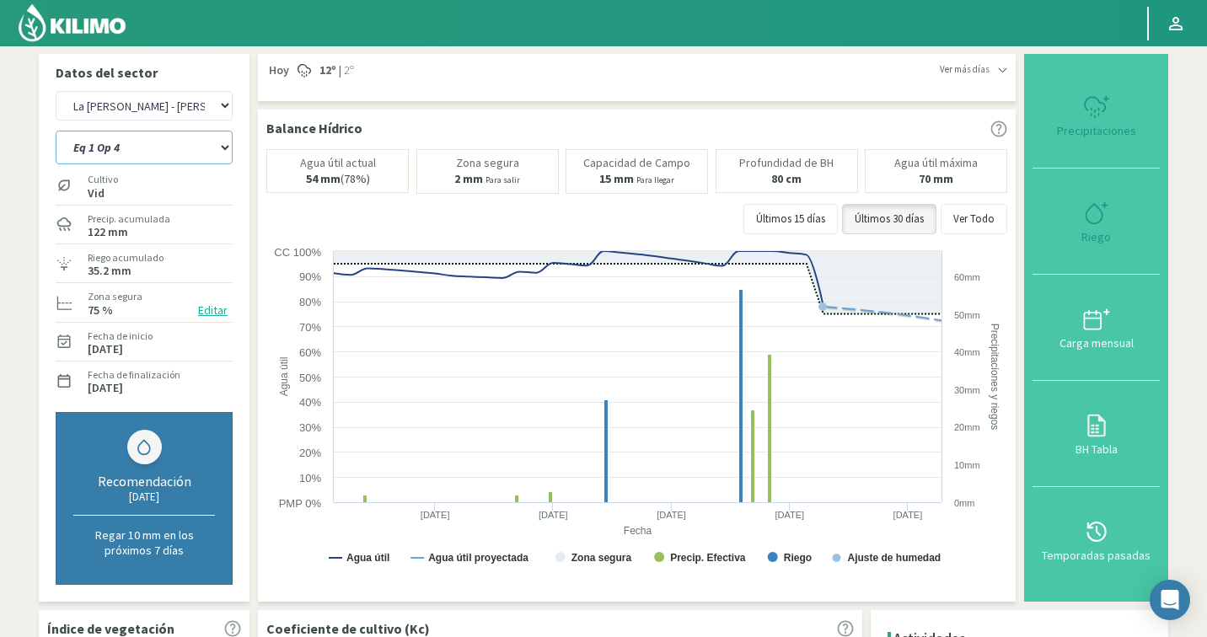
select select "420: Object"
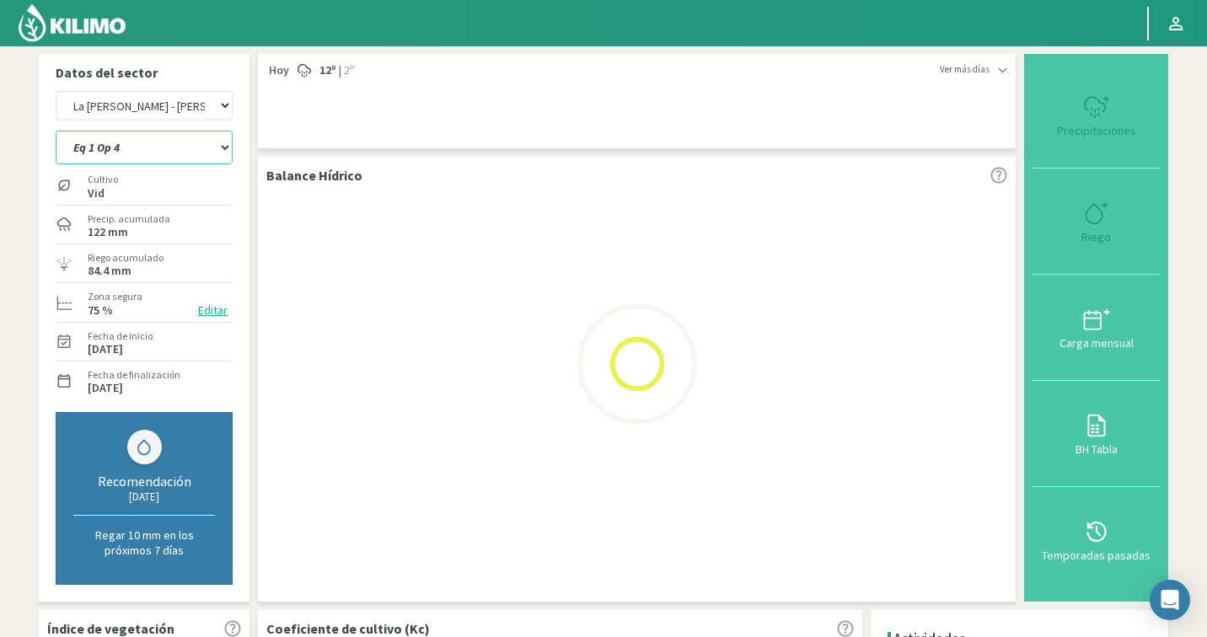
select select "8: Object"
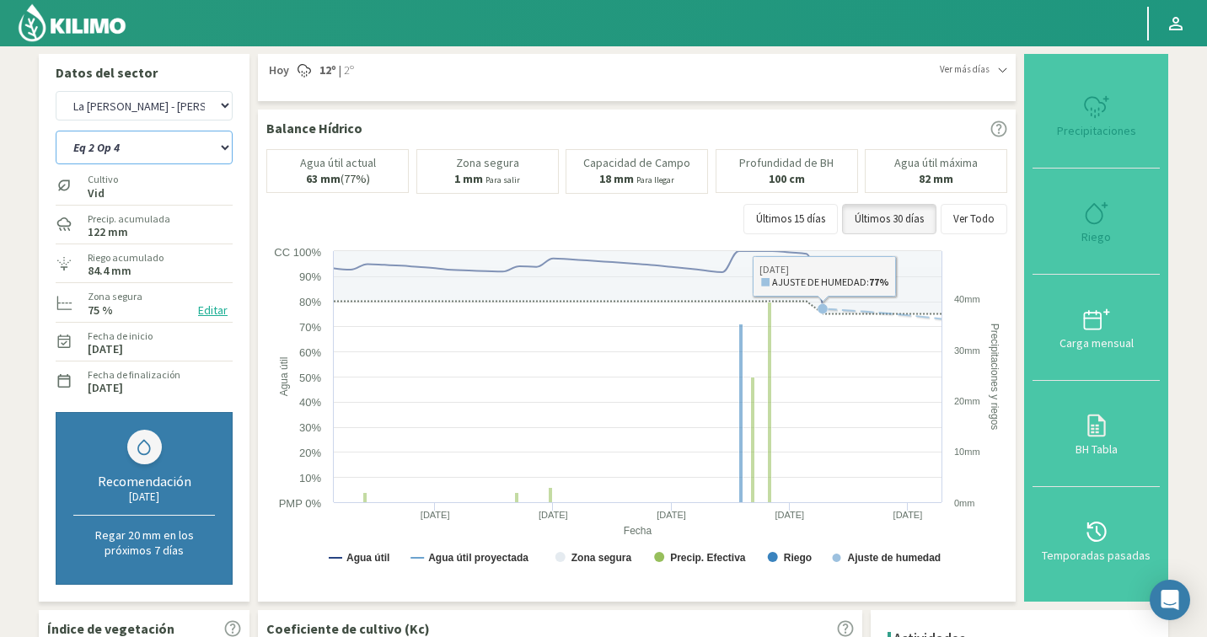
select select "699: Object"
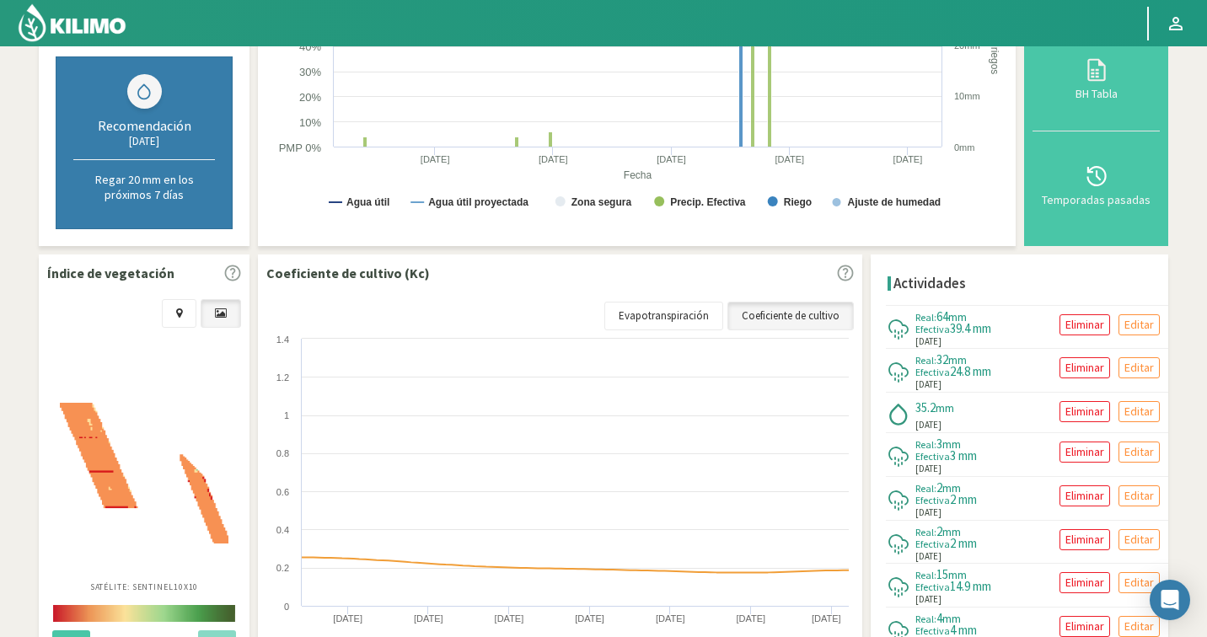
scroll to position [370, 0]
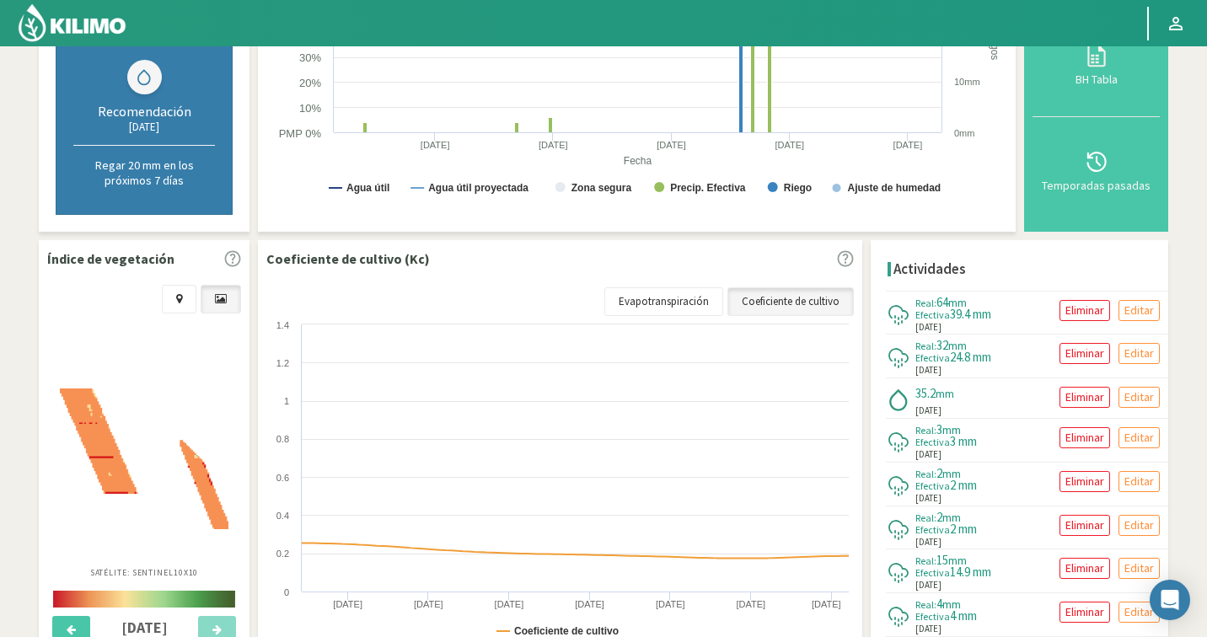
click at [198, 465] on img at bounding box center [144, 459] width 169 height 141
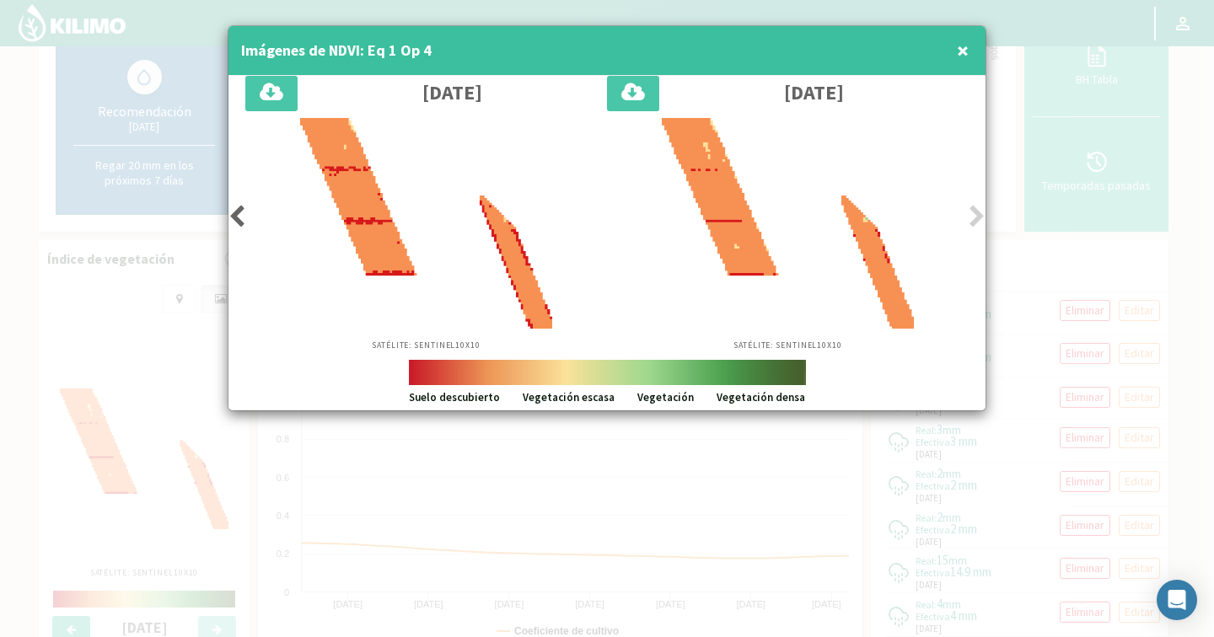
click at [234, 212] on icon at bounding box center [236, 217] width 17 height 24
click at [965, 46] on span "×" at bounding box center [963, 50] width 12 height 28
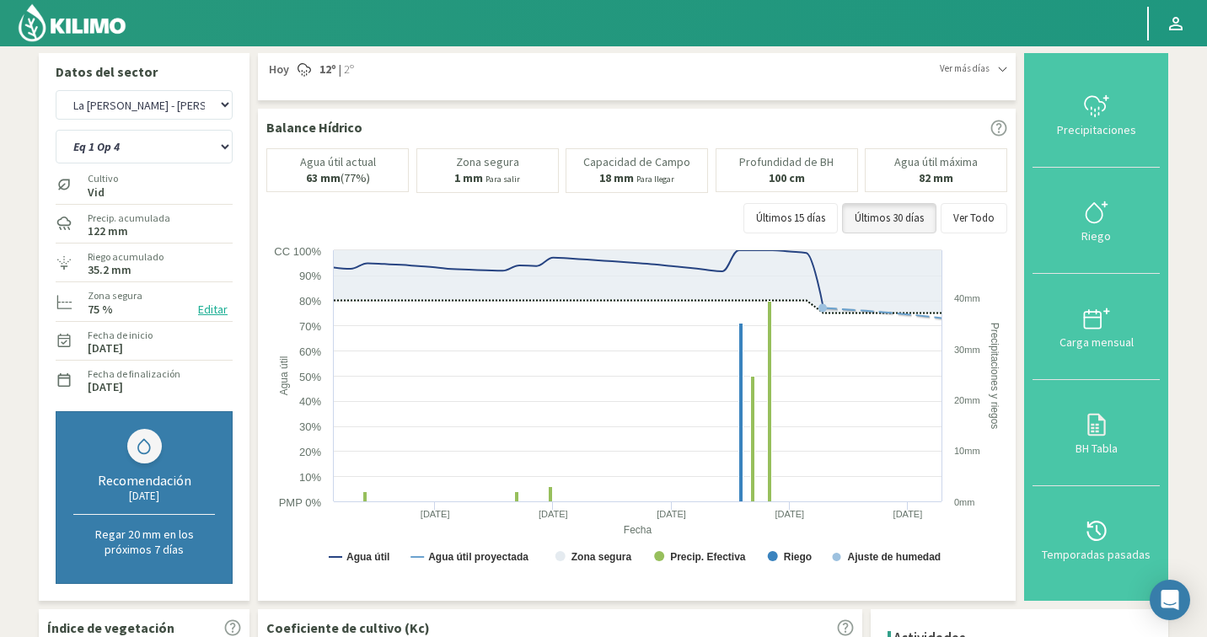
scroll to position [0, 0]
click at [120, 151] on select "Eq 1 Op 3 Eq 1 Op 4 Eq 2 Op 4 Eq 4 Op 1 Eq 4 Op 2 Eq 4 Op 3" at bounding box center [144, 148] width 177 height 34
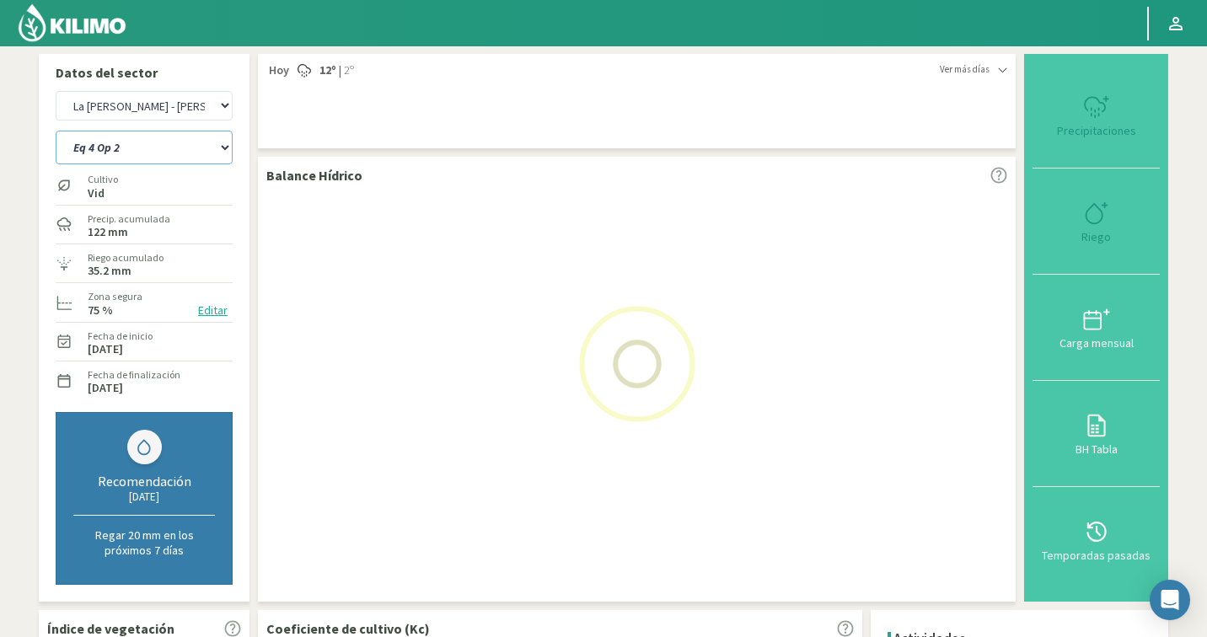
select select "13: Object"
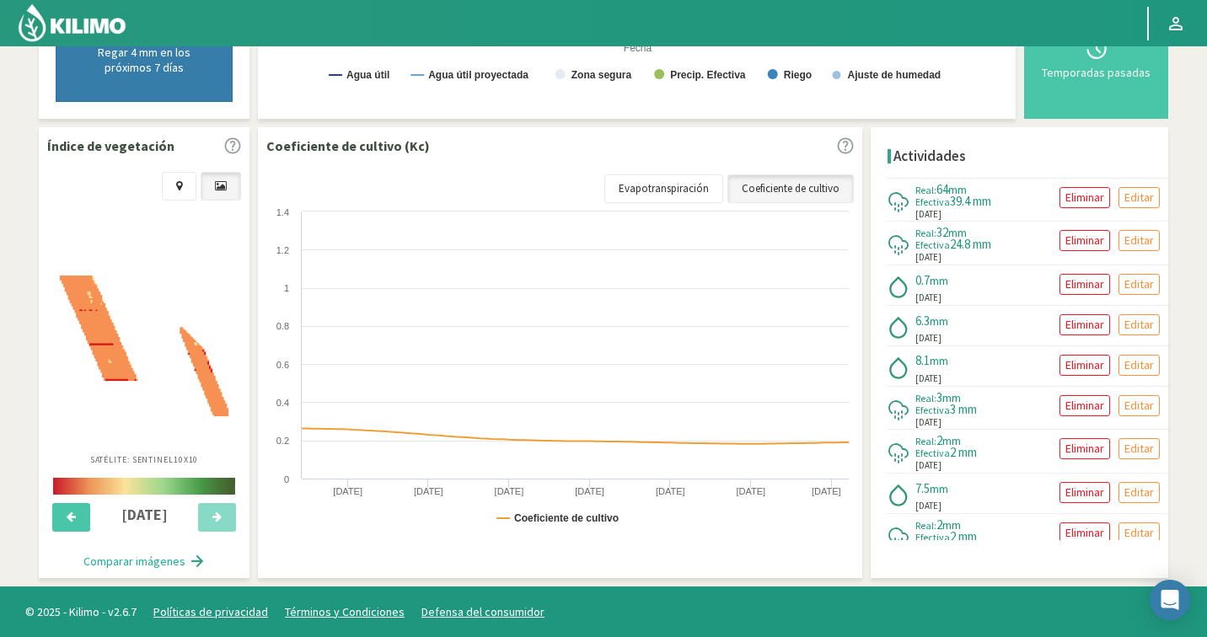
select select "978: Object"
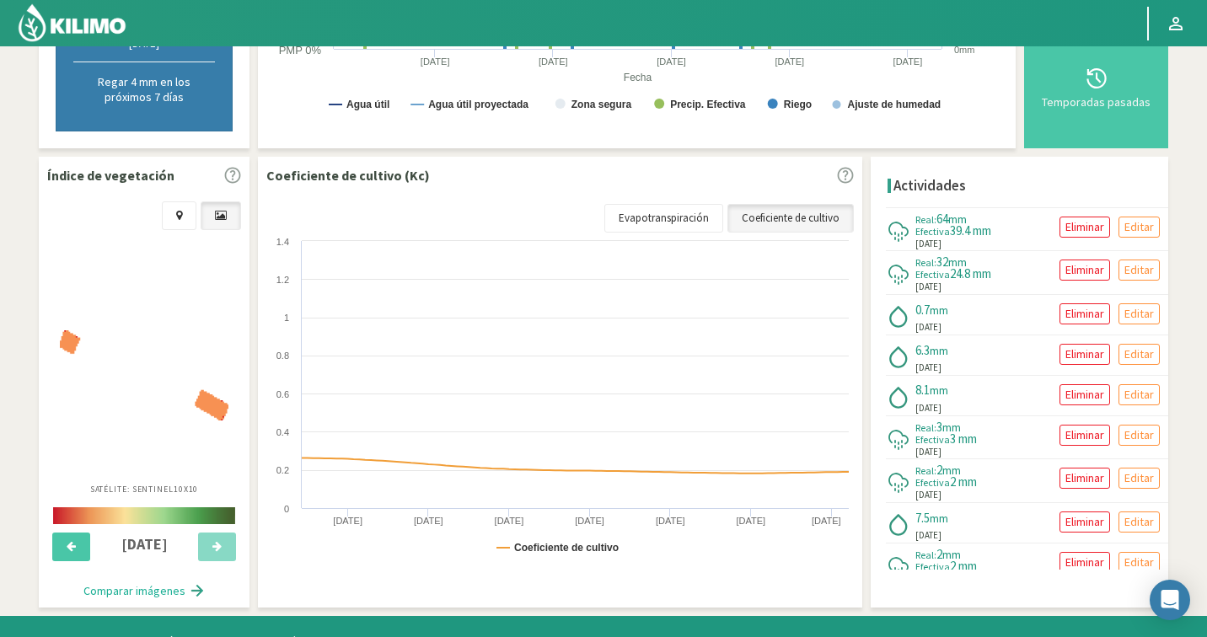
scroll to position [483, 0]
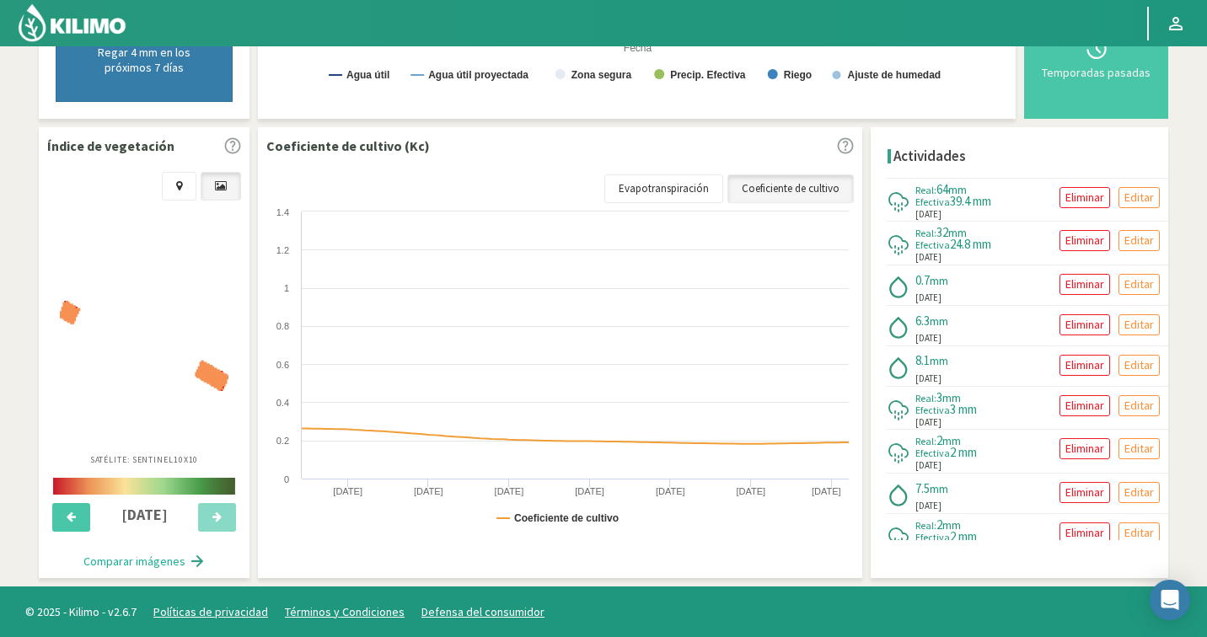
click at [99, 374] on img at bounding box center [144, 346] width 169 height 90
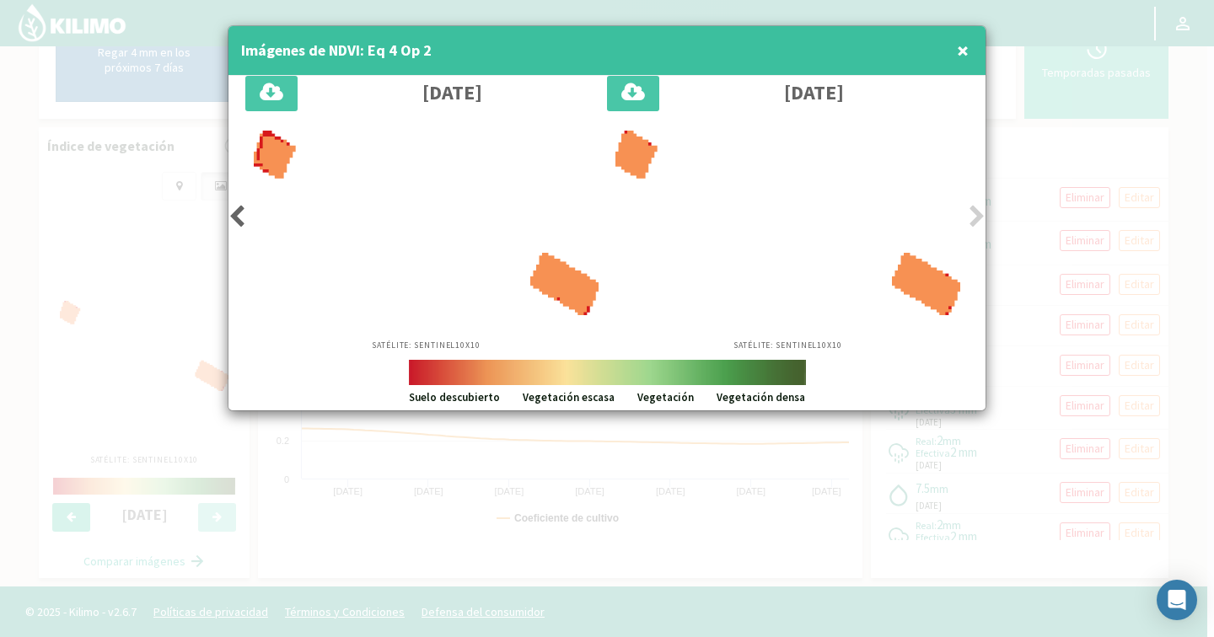
click at [242, 219] on icon at bounding box center [236, 217] width 17 height 24
click at [970, 46] on button "×" at bounding box center [963, 51] width 20 height 34
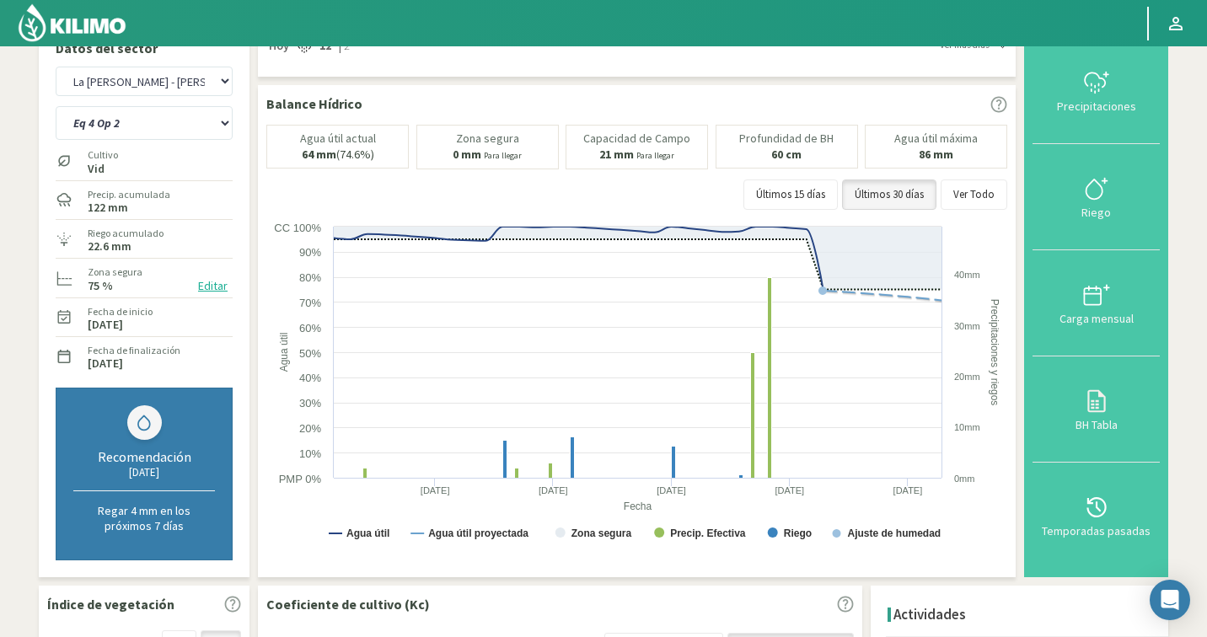
scroll to position [0, 0]
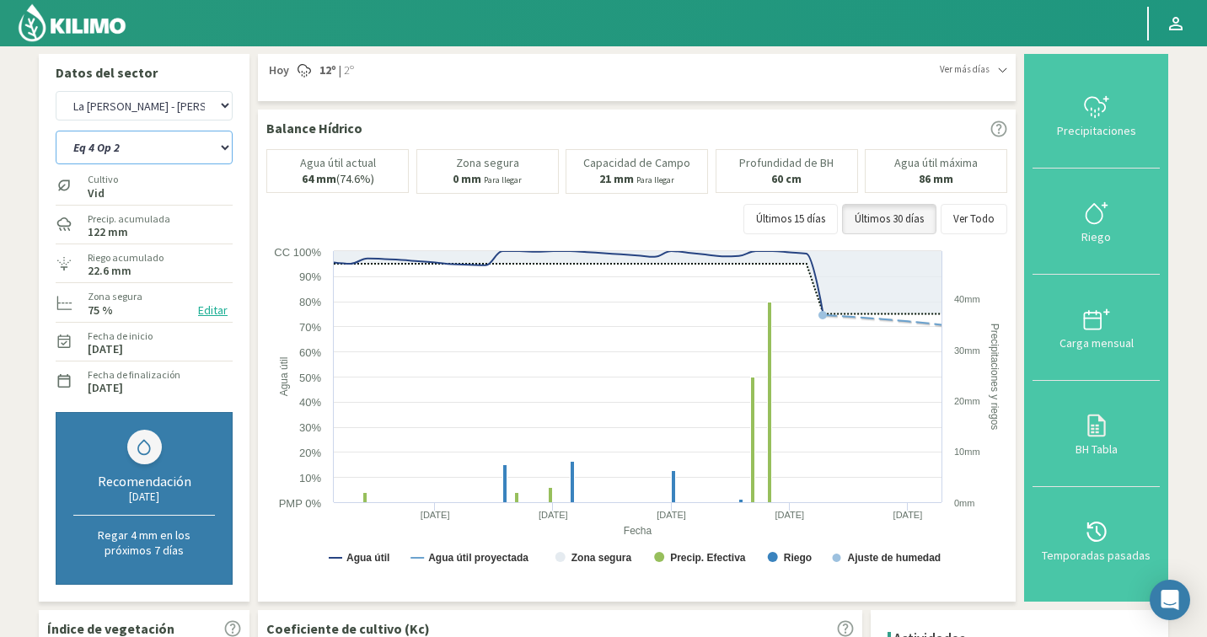
click at [121, 144] on select "Eq 1 Op 3 Eq 1 Op 4 Eq 2 Op 4 Eq 4 Op 1 Eq 4 Op 2 Eq 4 Op 3" at bounding box center [144, 148] width 177 height 34
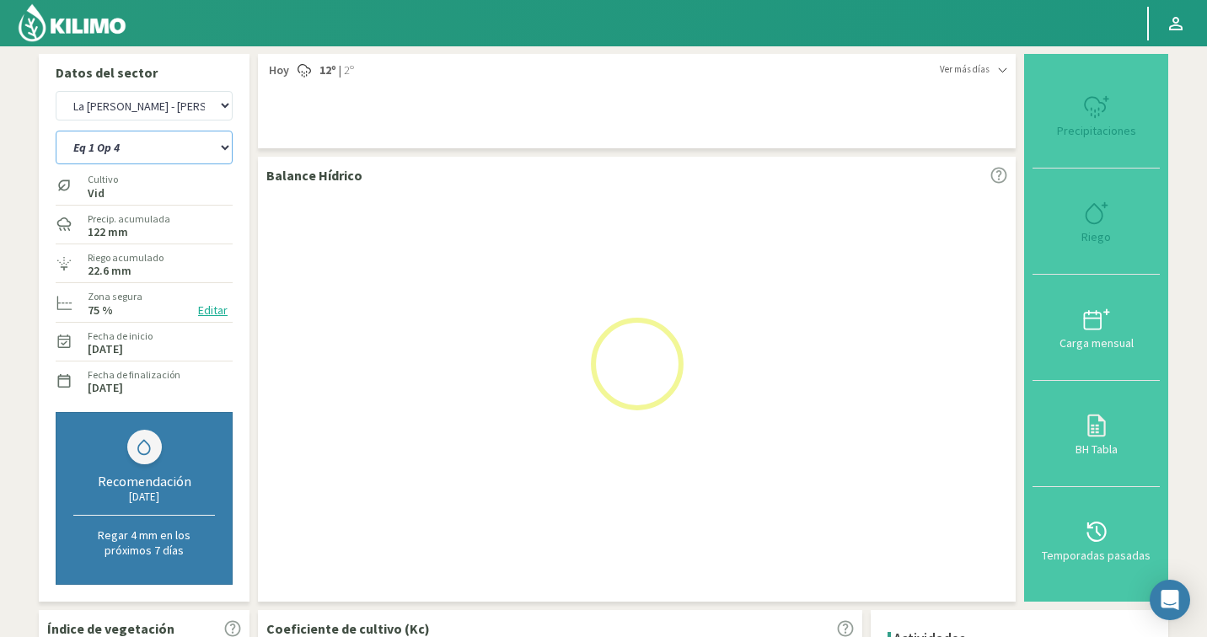
select select "22: Object"
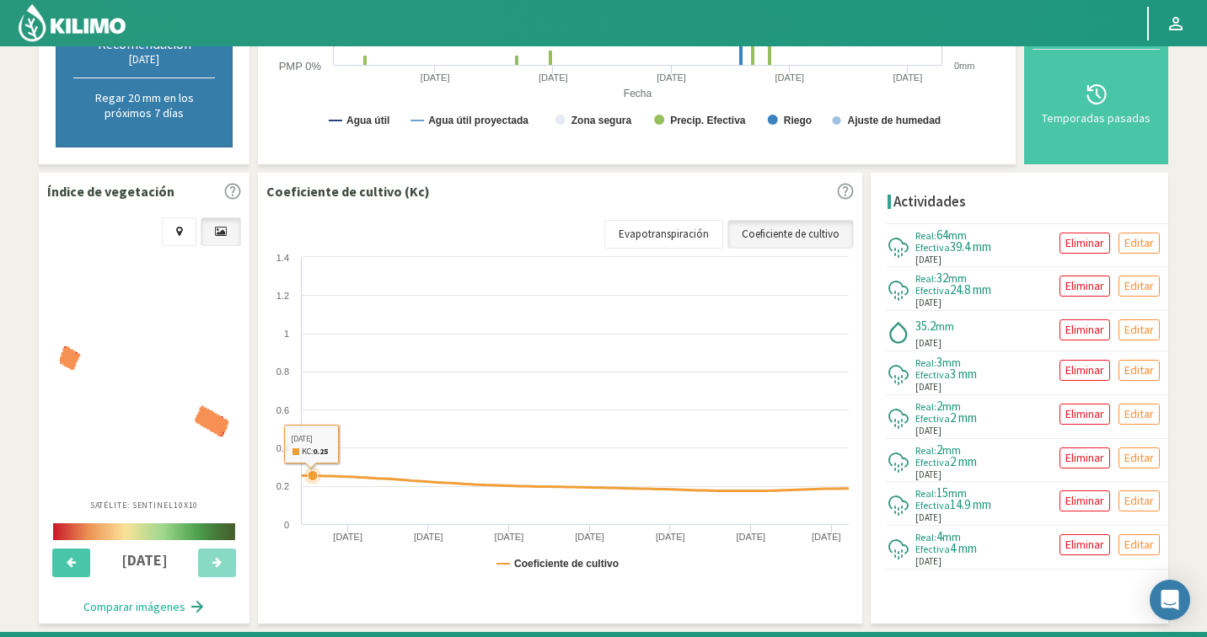
select select "1257: Object"
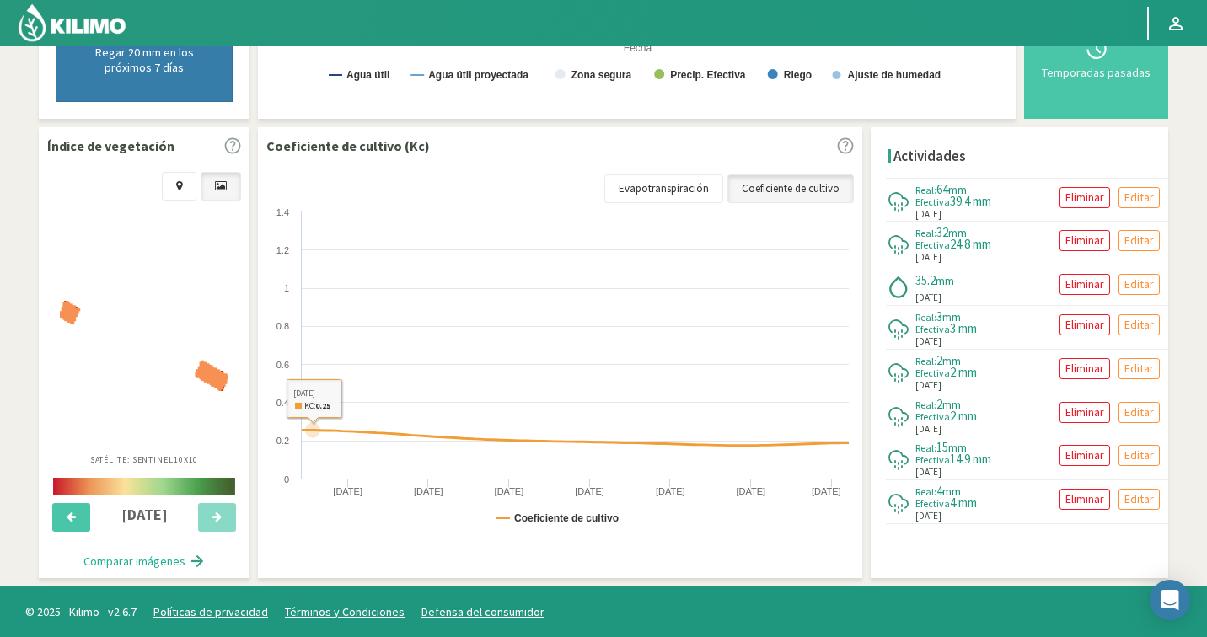
click at [137, 347] on img at bounding box center [144, 346] width 169 height 90
select select "25: Object"
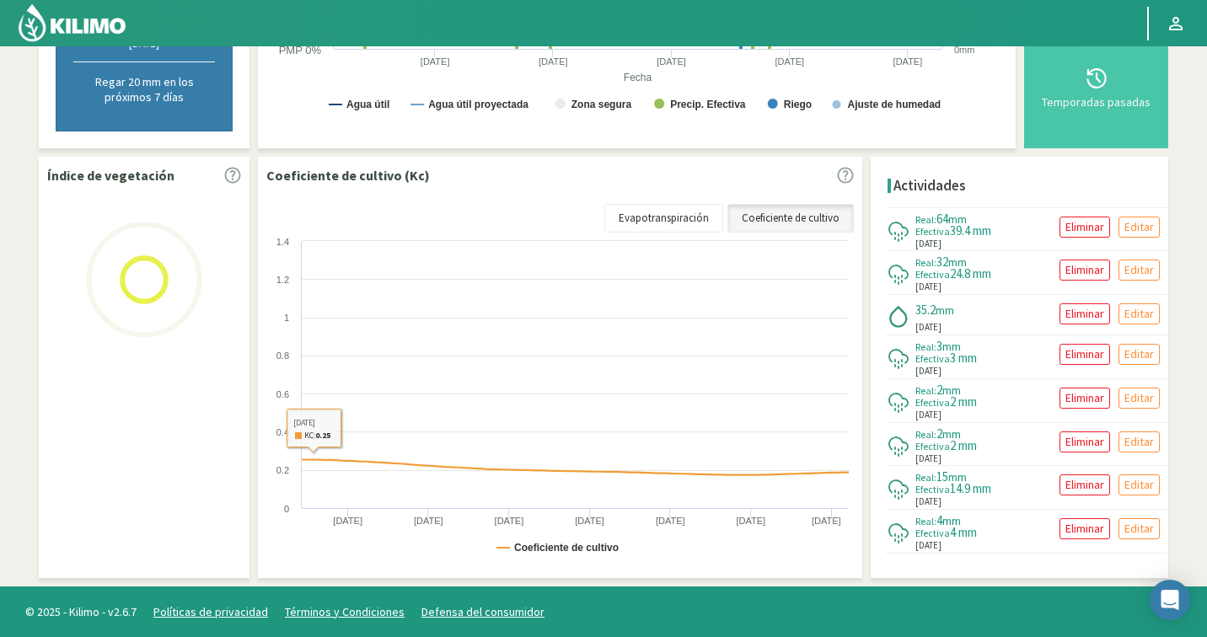
scroll to position [454, 0]
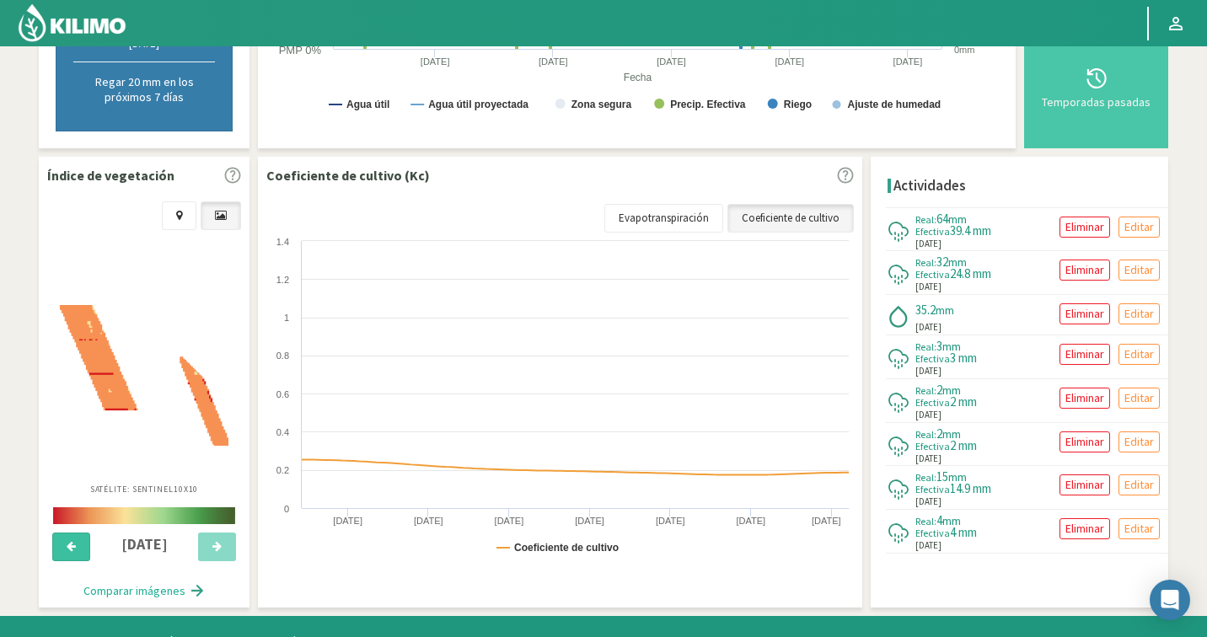
click at [67, 558] on button at bounding box center [71, 547] width 38 height 29
click at [67, 554] on button at bounding box center [71, 547] width 38 height 29
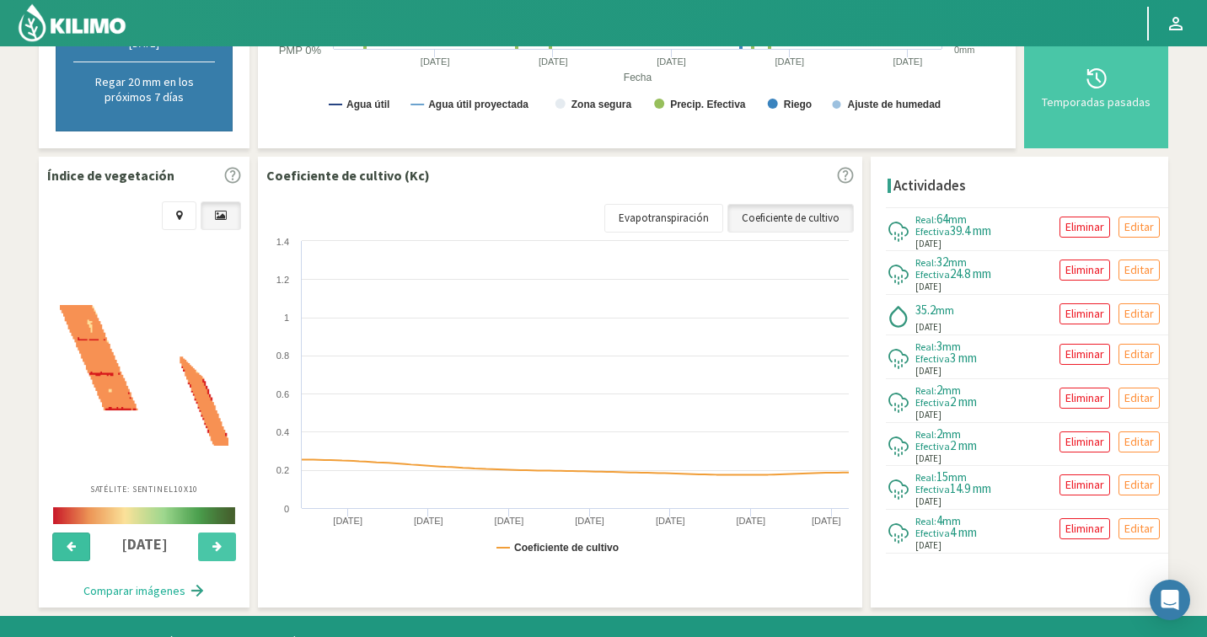
click at [67, 554] on button at bounding box center [71, 547] width 38 height 29
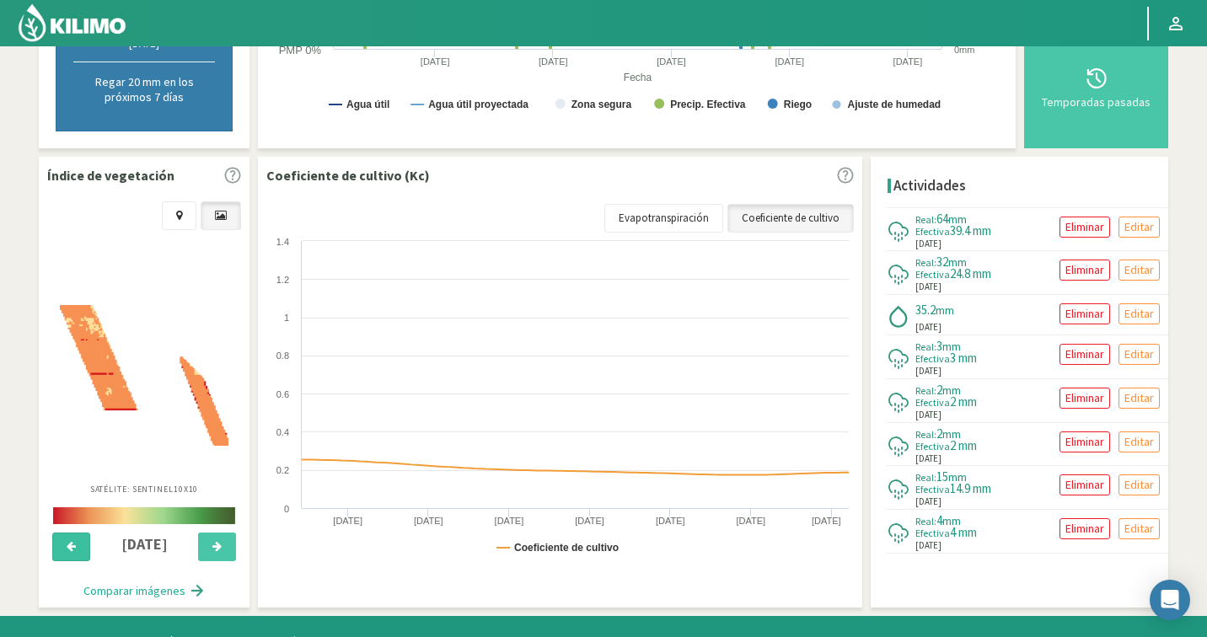
click at [67, 554] on button at bounding box center [71, 547] width 38 height 29
click at [208, 547] on button at bounding box center [217, 547] width 38 height 29
click at [209, 547] on button at bounding box center [217, 547] width 38 height 29
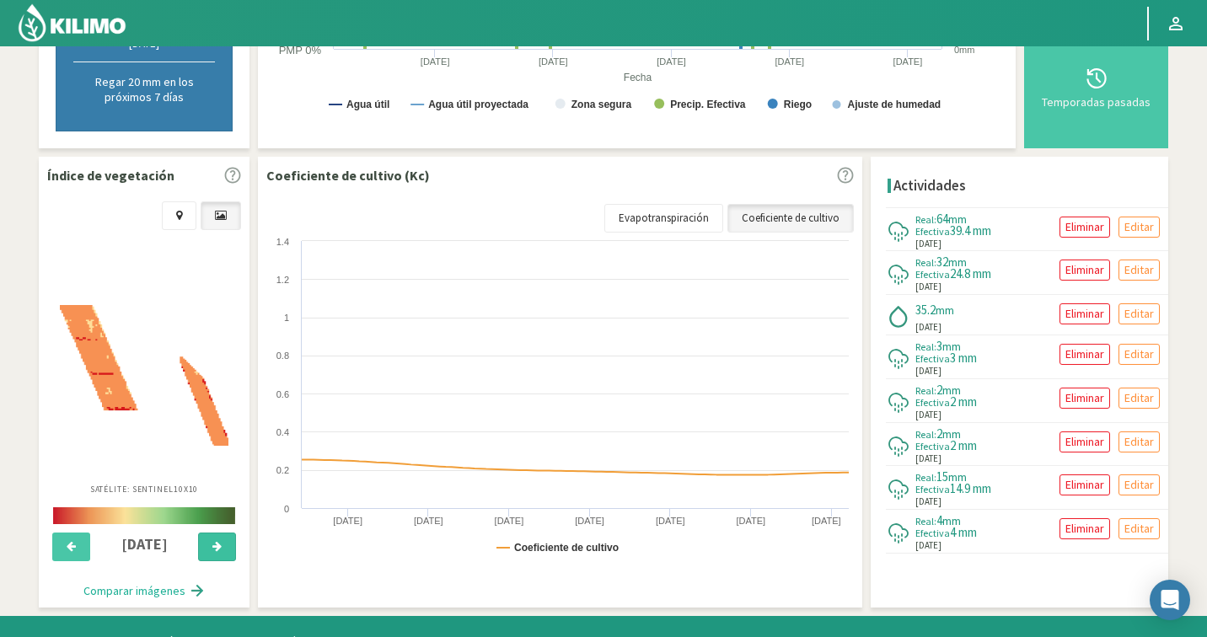
click at [211, 546] on button at bounding box center [217, 547] width 38 height 29
click at [212, 546] on icon at bounding box center [216, 546] width 9 height 11
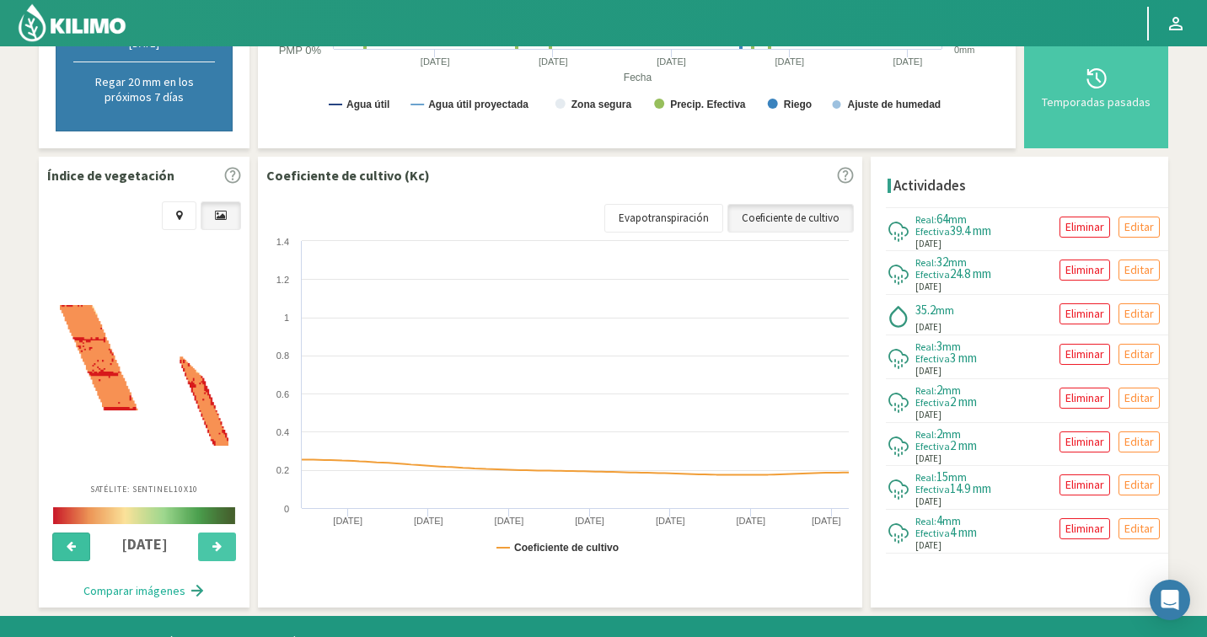
click at [67, 545] on icon at bounding box center [71, 546] width 9 height 11
click at [148, 428] on img at bounding box center [144, 375] width 169 height 141
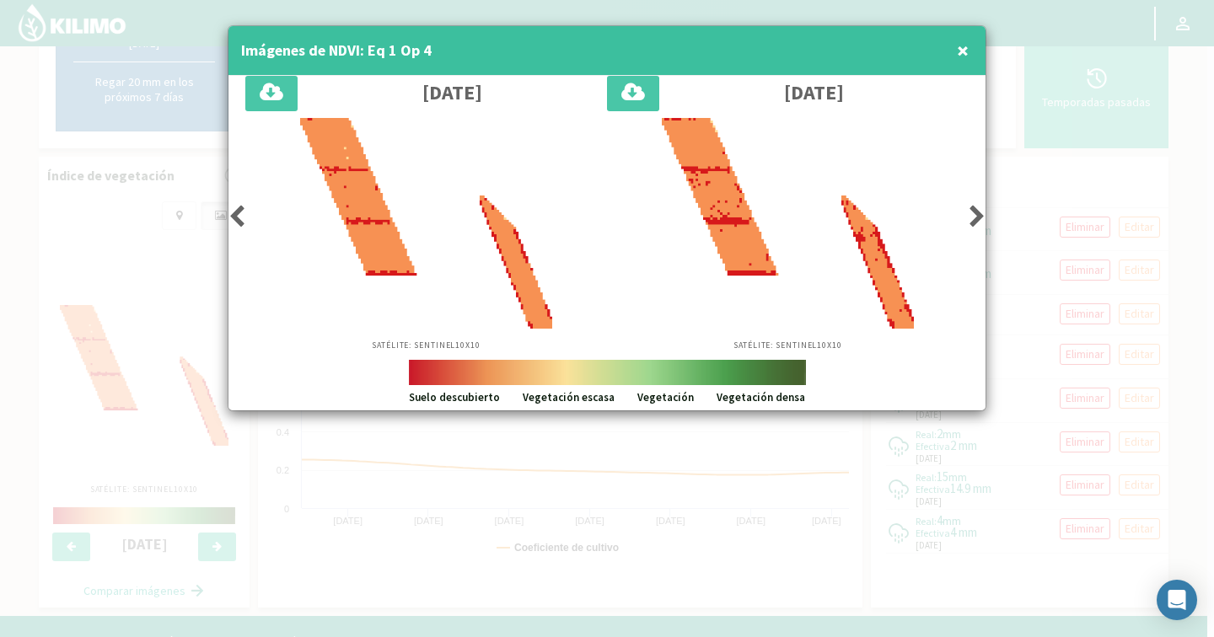
click at [965, 52] on span "×" at bounding box center [963, 50] width 12 height 28
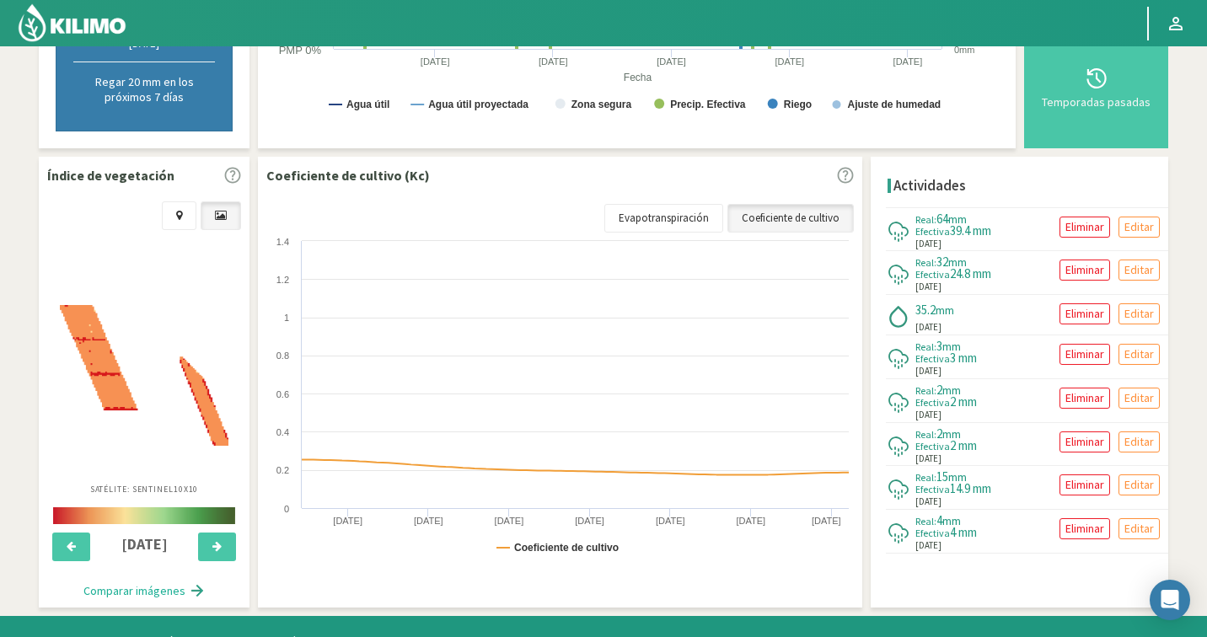
scroll to position [0, 0]
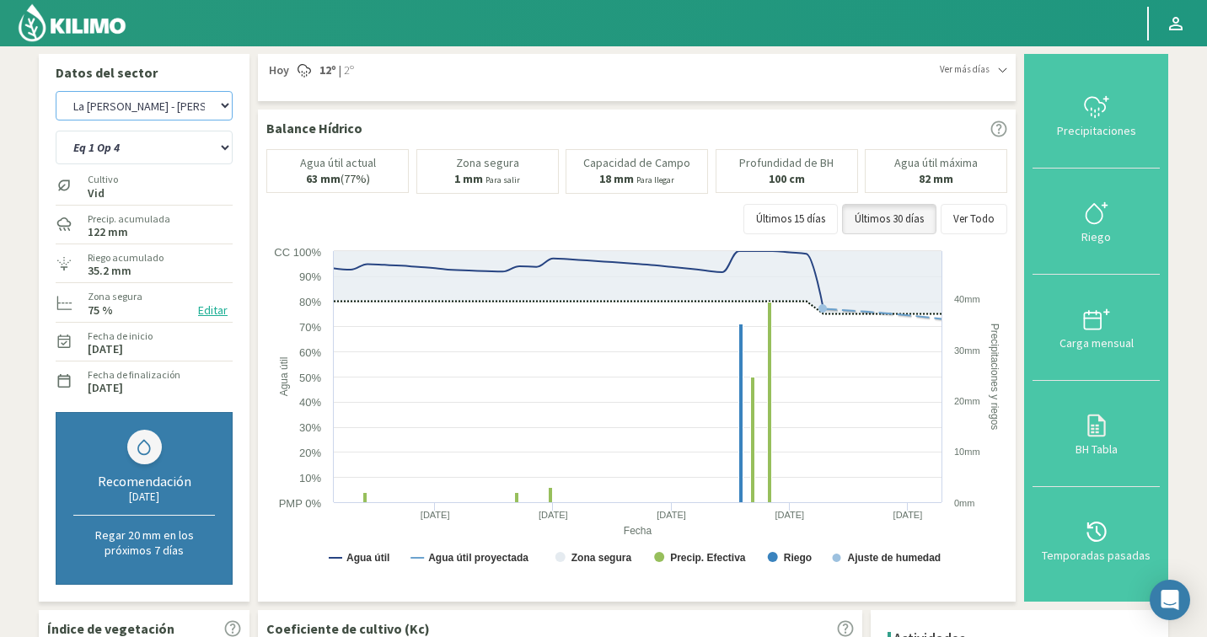
click at [121, 108] on select "Agr. Cardonal Agr. El [PERSON_NAME] [PERSON_NAME] [GEOGRAPHIC_DATA] - IC Agríco…" at bounding box center [144, 106] width 177 height 30
click at [131, 118] on select "Agr. Cardonal Agr. El [PERSON_NAME] [PERSON_NAME] [GEOGRAPHIC_DATA] - IC Agríco…" at bounding box center [144, 106] width 177 height 30
click at [135, 146] on select "Eq 1 Op 3 Eq 1 Op 4 Eq 2 Op 4 Eq 4 Op 1 Eq 4 Op 2 Eq 4 Op 3" at bounding box center [144, 148] width 177 height 34
select select "1535: Object"
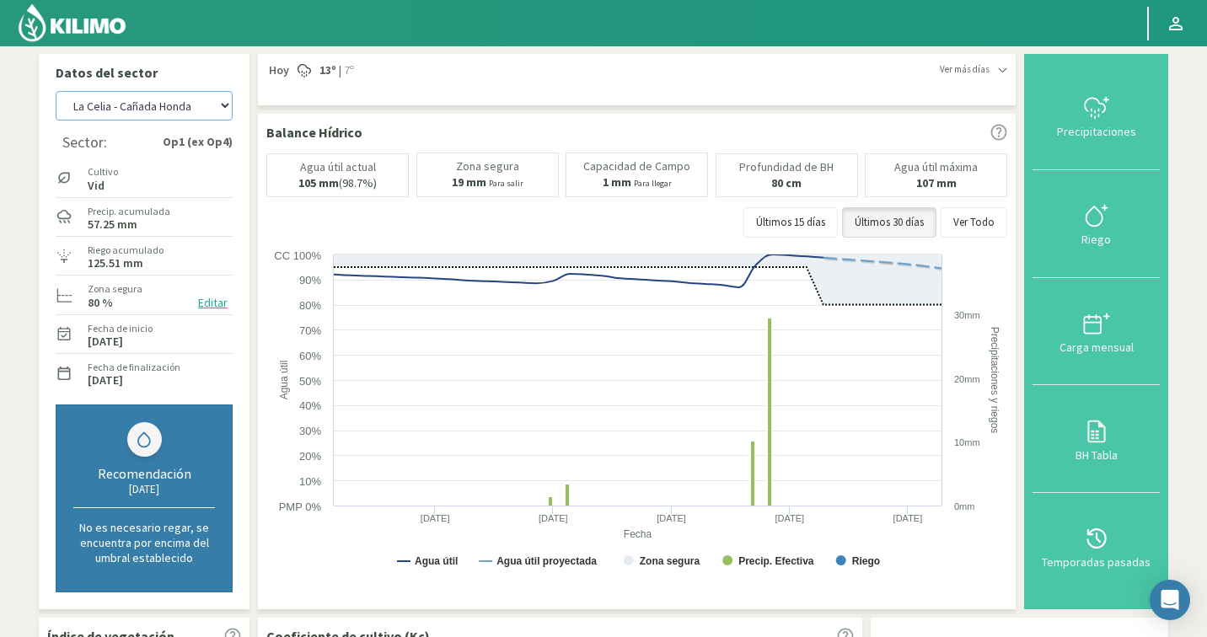
click at [94, 116] on select "Agr. Cardonal Agr. El [PERSON_NAME] [PERSON_NAME] [GEOGRAPHIC_DATA] - IC Agríco…" at bounding box center [144, 106] width 177 height 30
